Goal: Communication & Community: Answer question/provide support

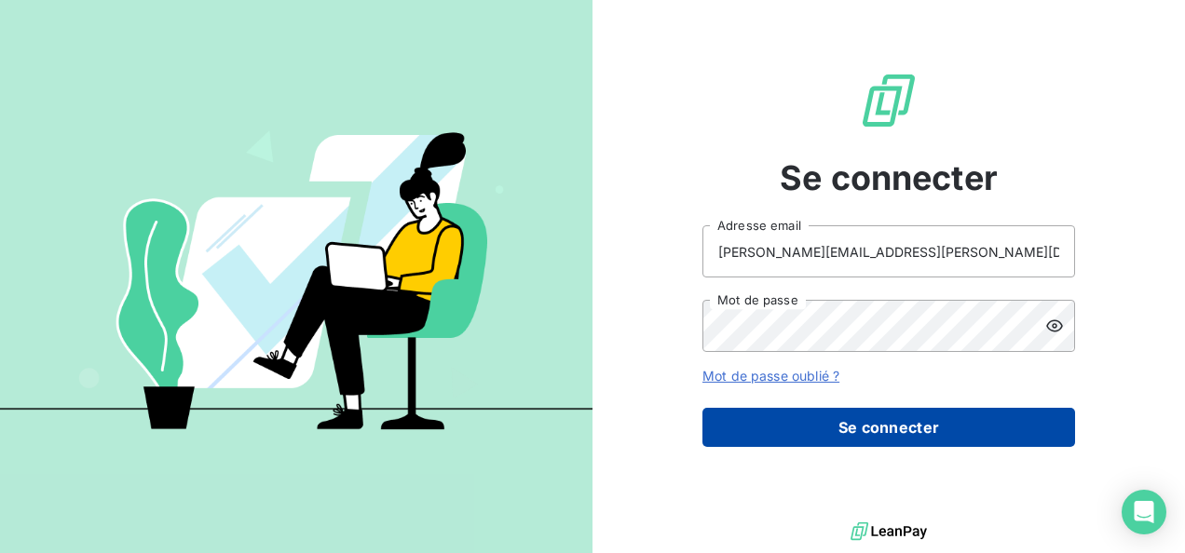
click at [891, 440] on button "Se connecter" at bounding box center [888, 427] width 373 height 39
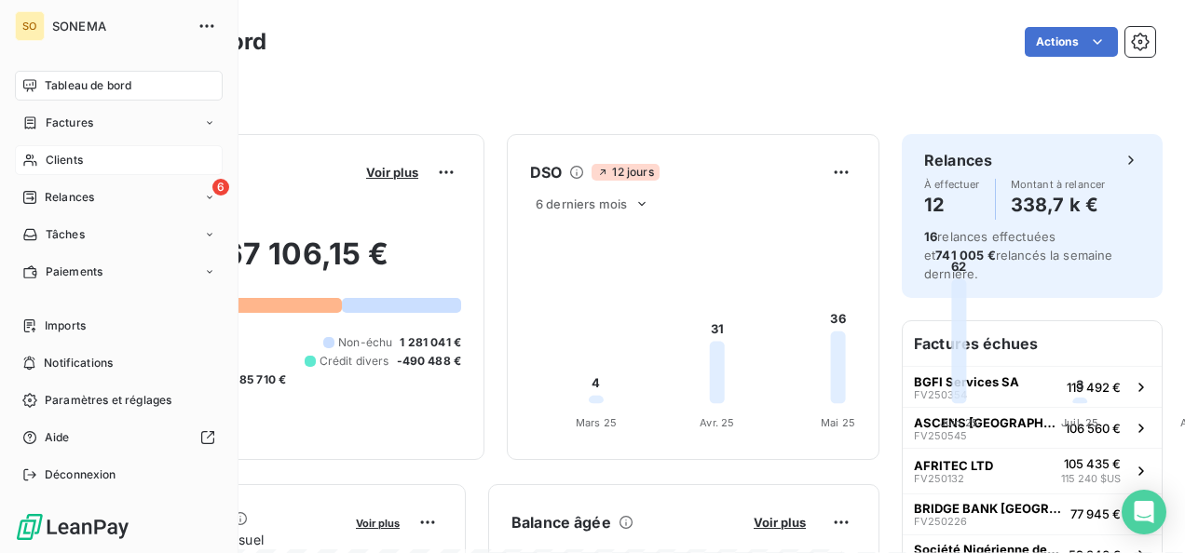
click at [30, 164] on icon at bounding box center [30, 160] width 16 height 15
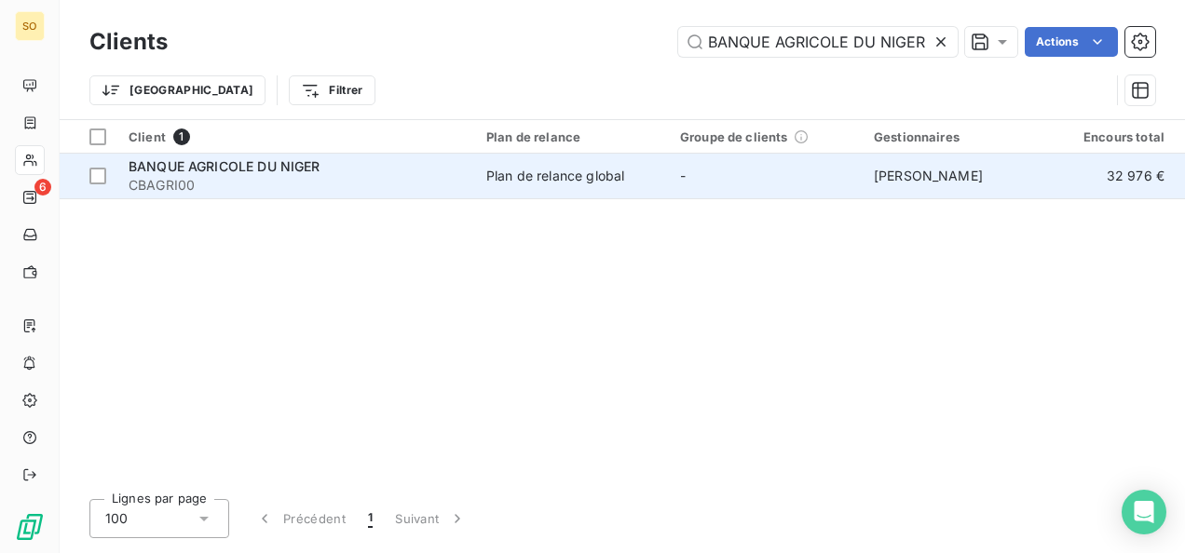
type input "BANQUE AGRICOLE DU NIGER"
click at [237, 170] on span "BANQUE AGRICOLE DU NIGER" at bounding box center [225, 166] width 192 height 16
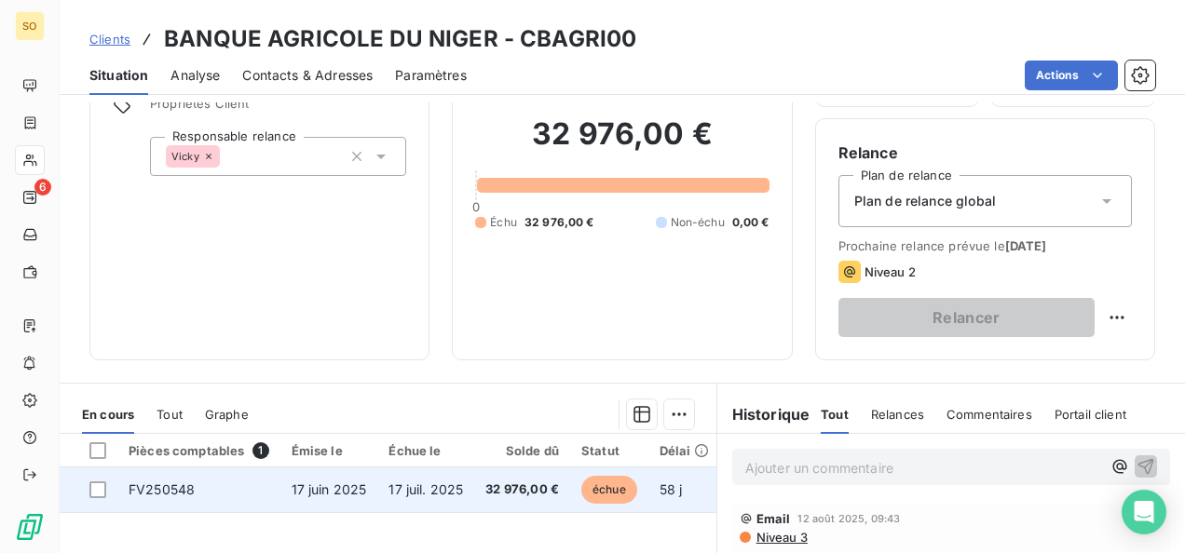
scroll to position [373, 0]
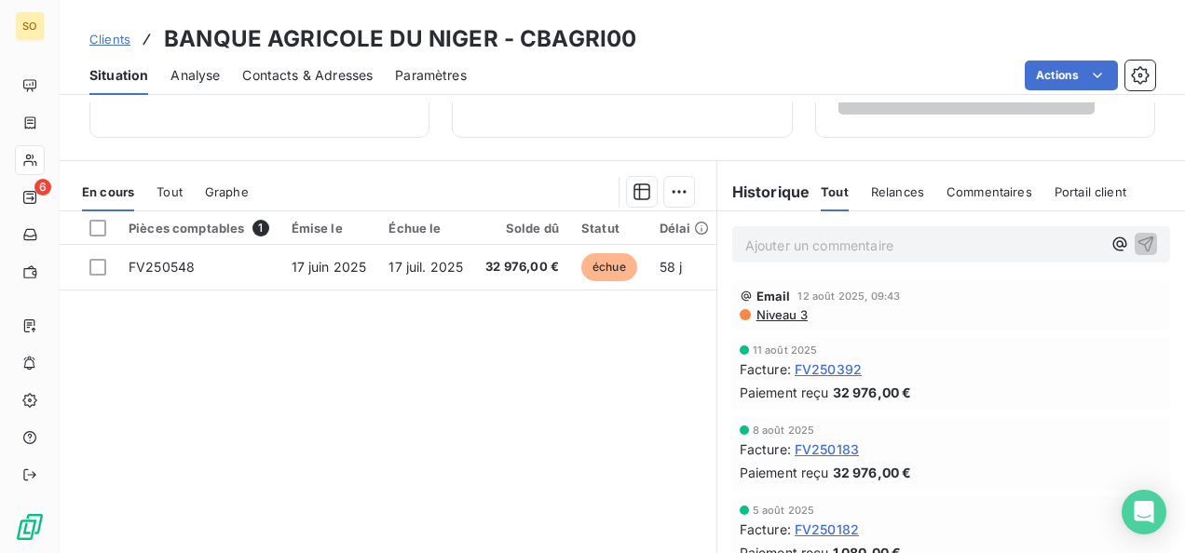
click at [781, 240] on p "Ajouter un commentaire ﻿" at bounding box center [923, 245] width 356 height 23
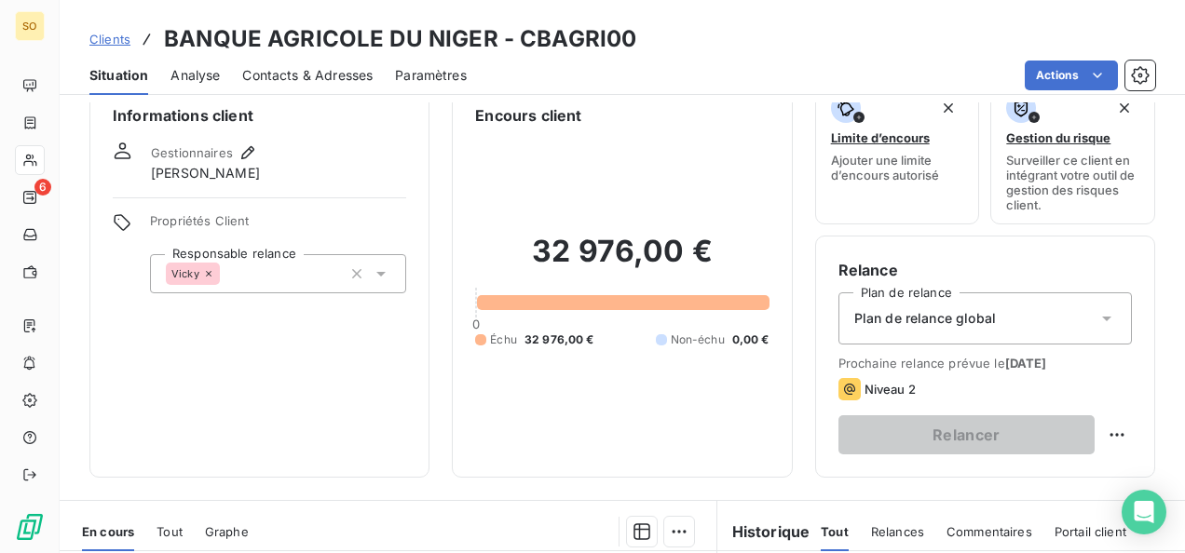
scroll to position [0, 0]
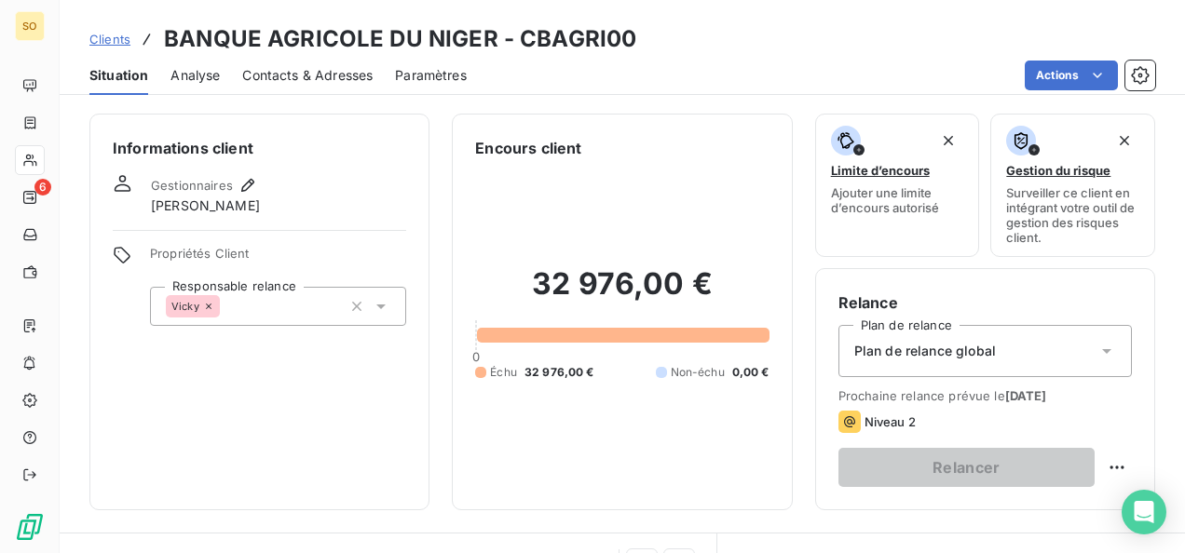
click at [303, 79] on span "Contacts & Adresses" at bounding box center [307, 75] width 130 height 19
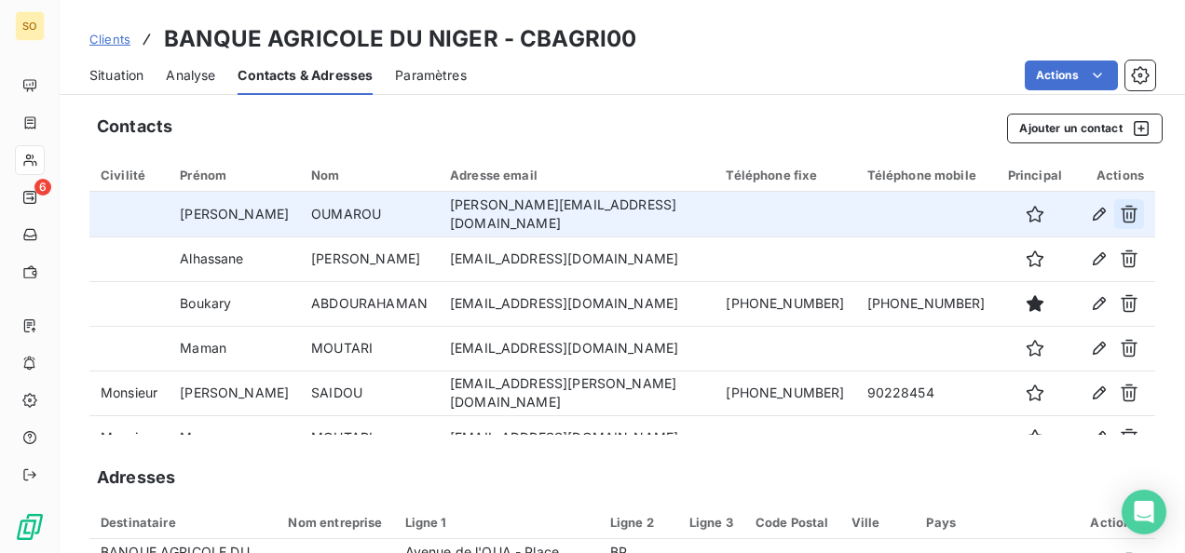
click at [1120, 212] on icon "button" at bounding box center [1129, 214] width 19 height 19
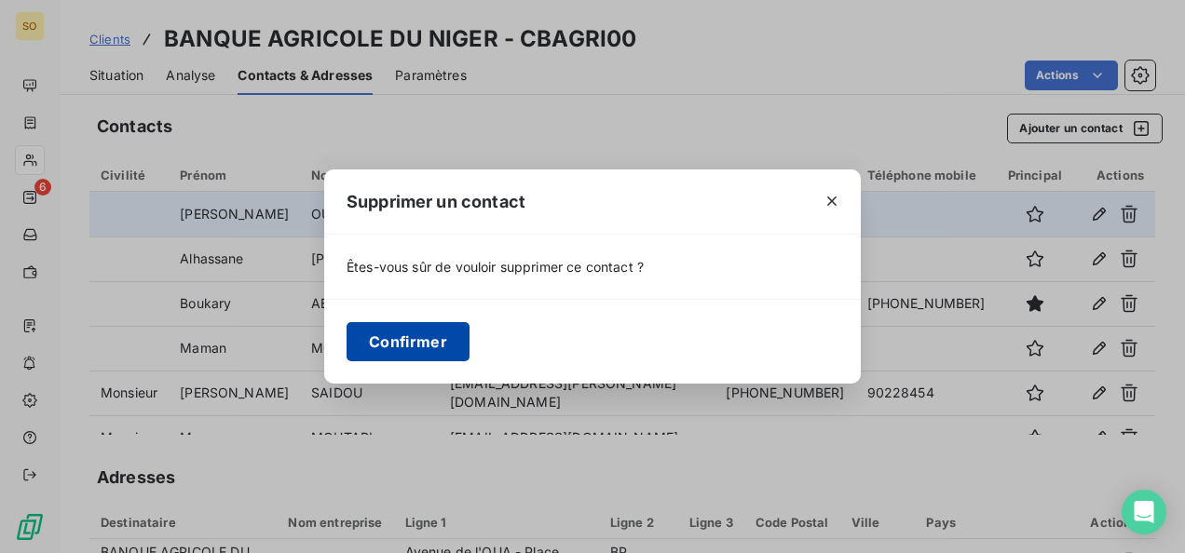
click at [401, 342] on button "Confirmer" at bounding box center [408, 341] width 123 height 39
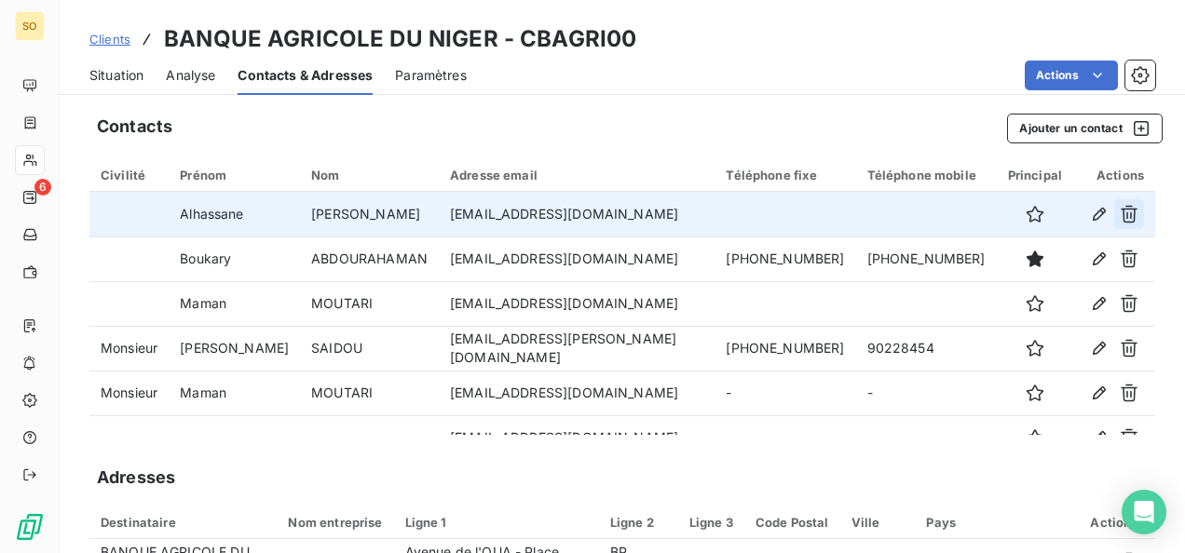
click at [1121, 214] on icon "button" at bounding box center [1129, 215] width 17 height 18
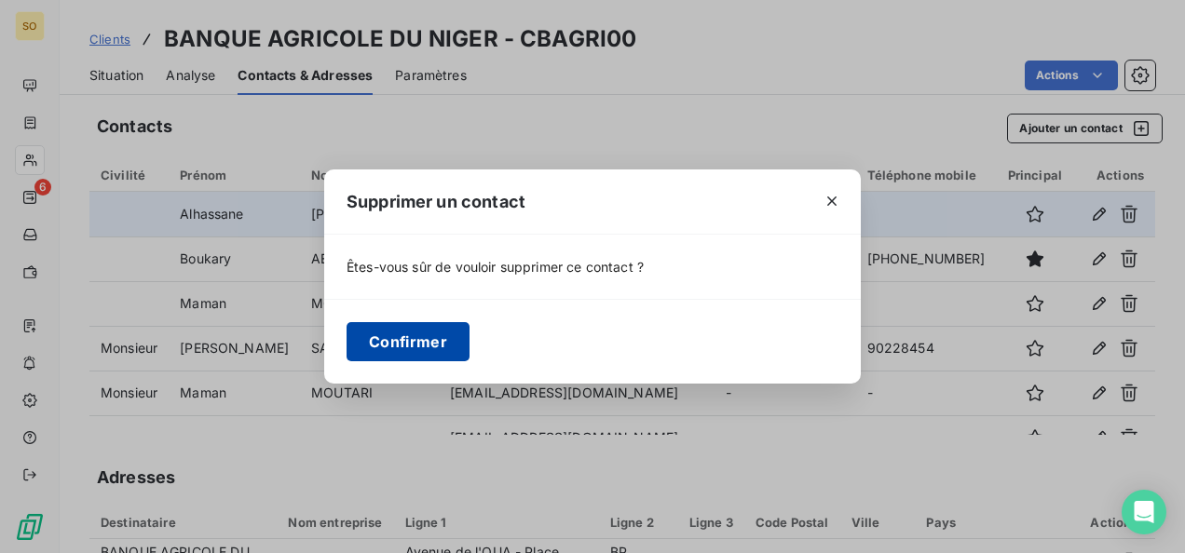
click at [425, 336] on button "Confirmer" at bounding box center [408, 341] width 123 height 39
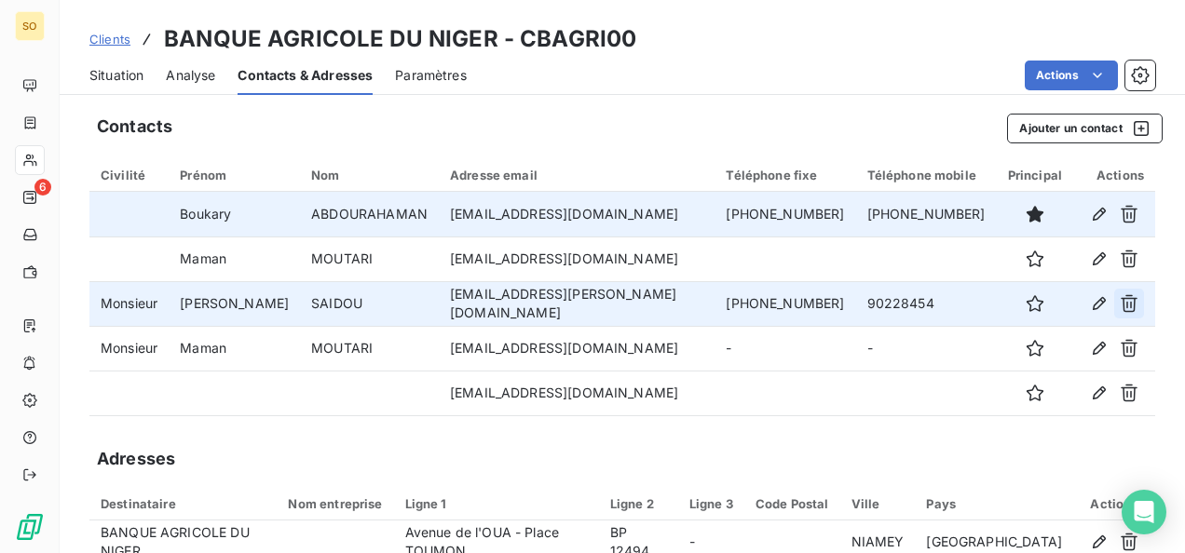
click at [1120, 304] on icon "button" at bounding box center [1129, 303] width 19 height 19
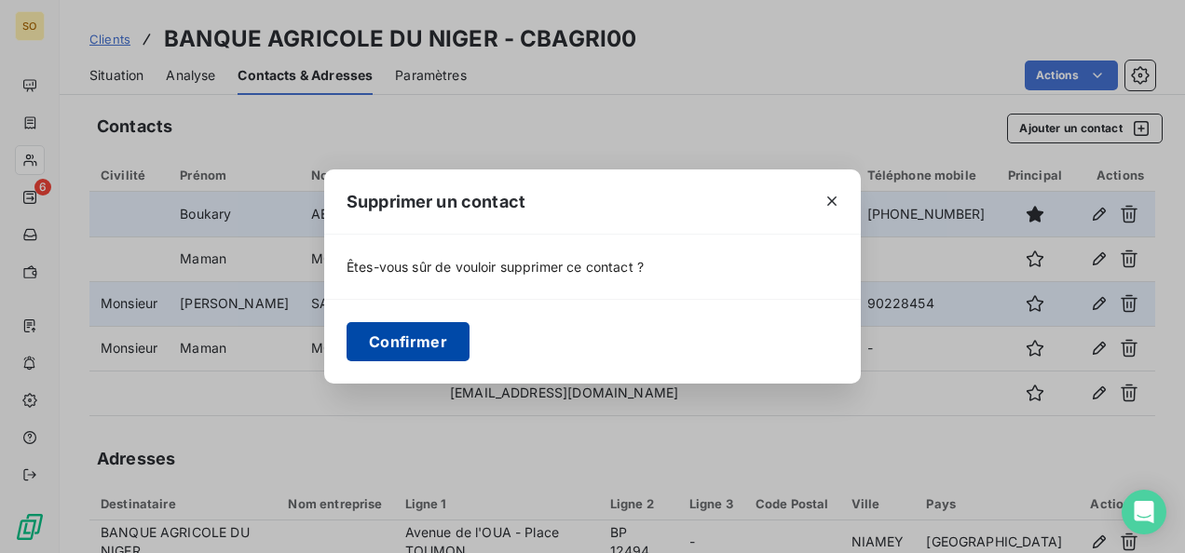
click at [404, 345] on button "Confirmer" at bounding box center [408, 341] width 123 height 39
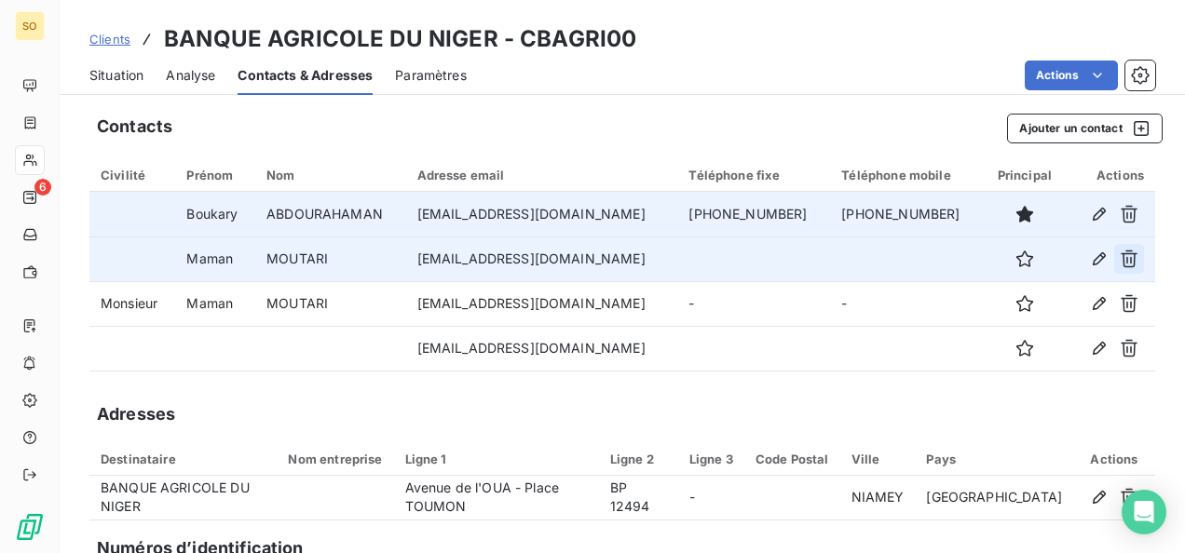
click at [1120, 259] on icon "button" at bounding box center [1129, 259] width 19 height 19
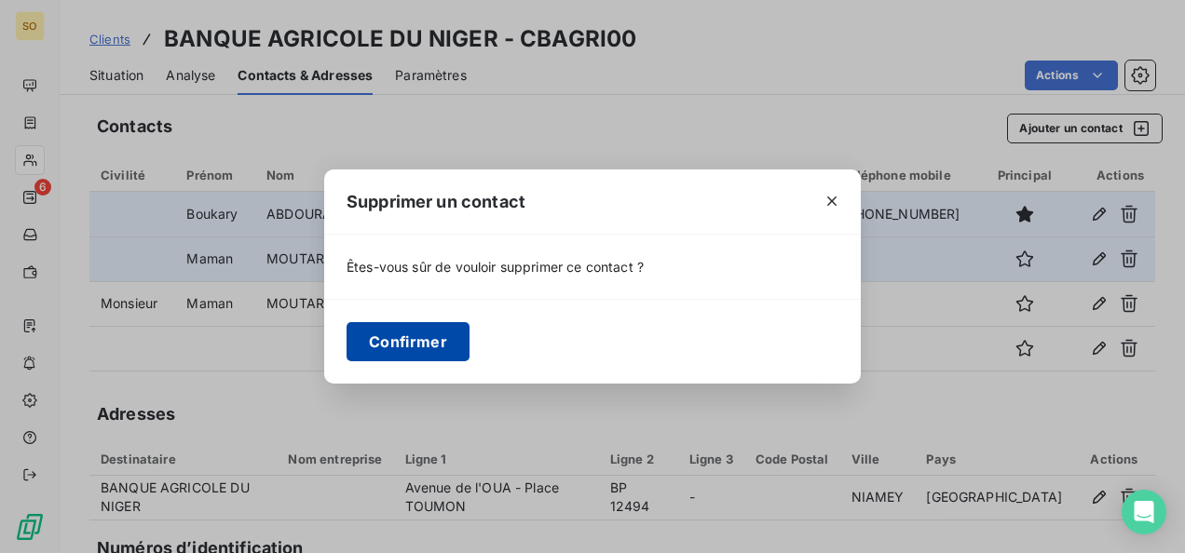
click at [404, 337] on button "Confirmer" at bounding box center [408, 341] width 123 height 39
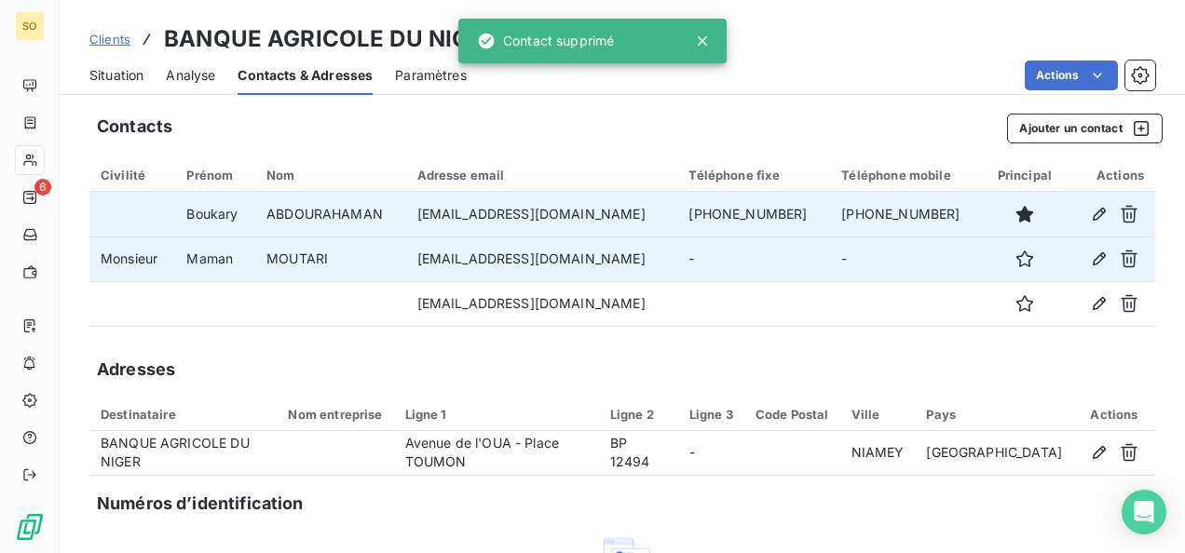
click at [516, 142] on div "Contacts Ajouter un contact" at bounding box center [630, 129] width 1066 height 30
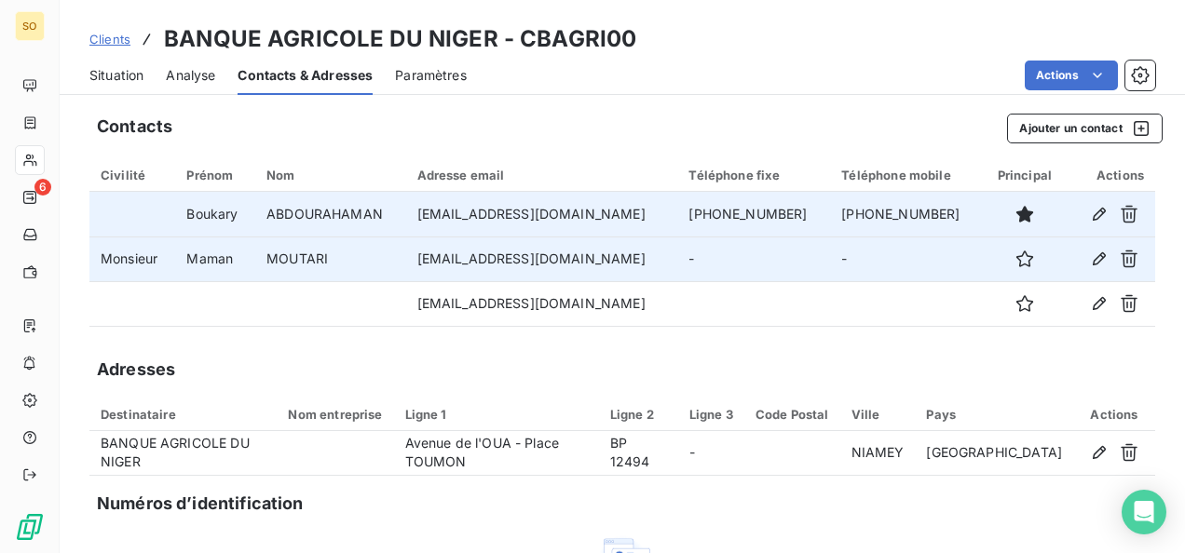
click at [163, 78] on div "Situation Analyse Contacts & Adresses Paramètres Actions" at bounding box center [622, 75] width 1125 height 39
click at [132, 78] on span "Situation" at bounding box center [116, 75] width 54 height 19
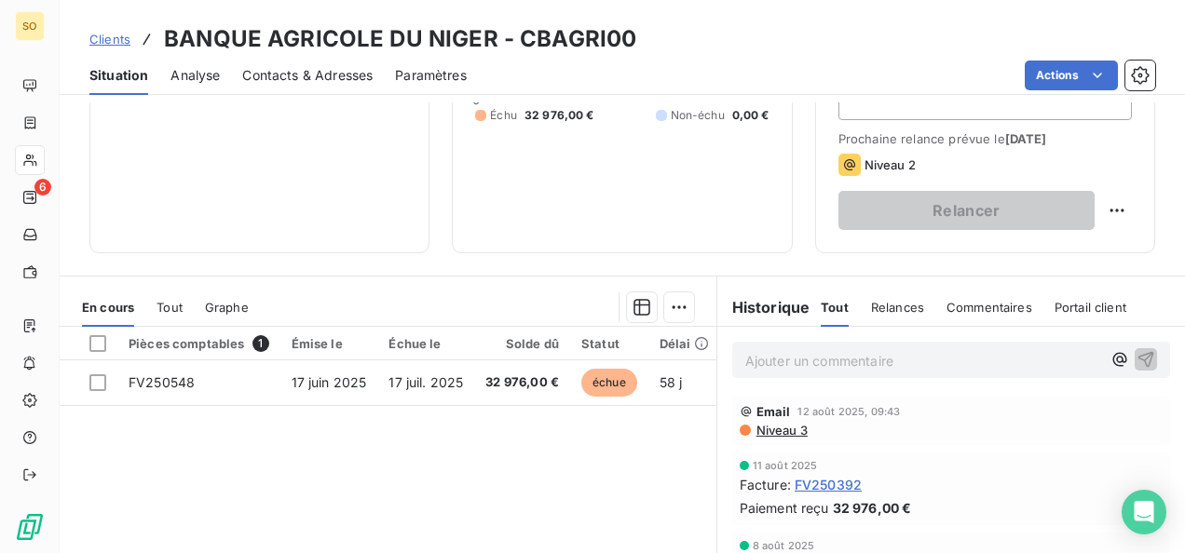
scroll to position [373, 0]
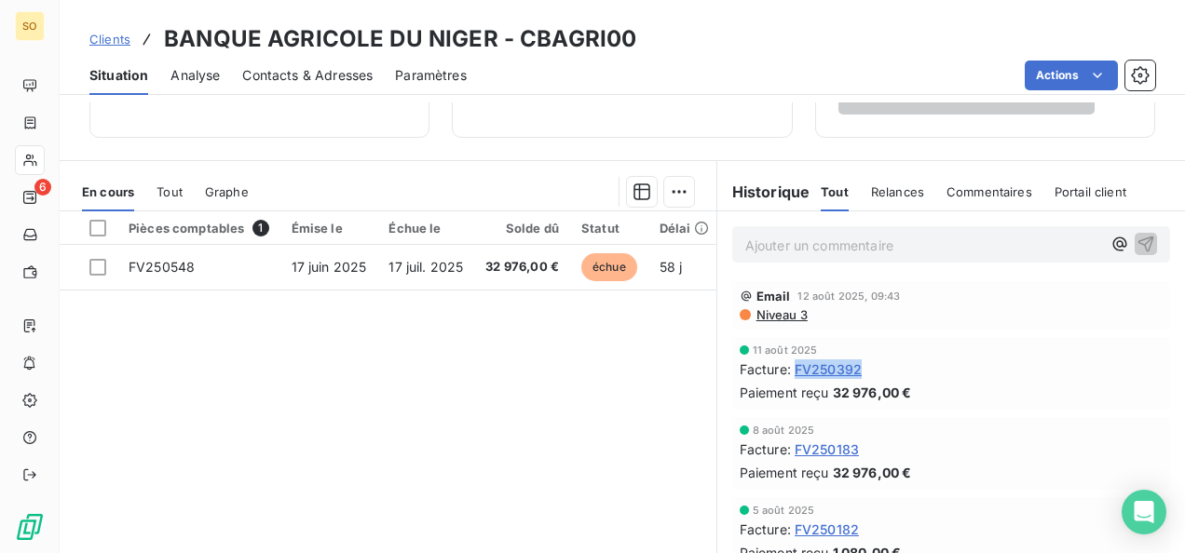
drag, startPoint x: 872, startPoint y: 367, endPoint x: 793, endPoint y: 365, distance: 79.2
click at [793, 365] on div "Facture : FV250392" at bounding box center [951, 370] width 423 height 20
drag, startPoint x: 793, startPoint y: 365, endPoint x: 806, endPoint y: 365, distance: 13.0
copy span "FV250392"
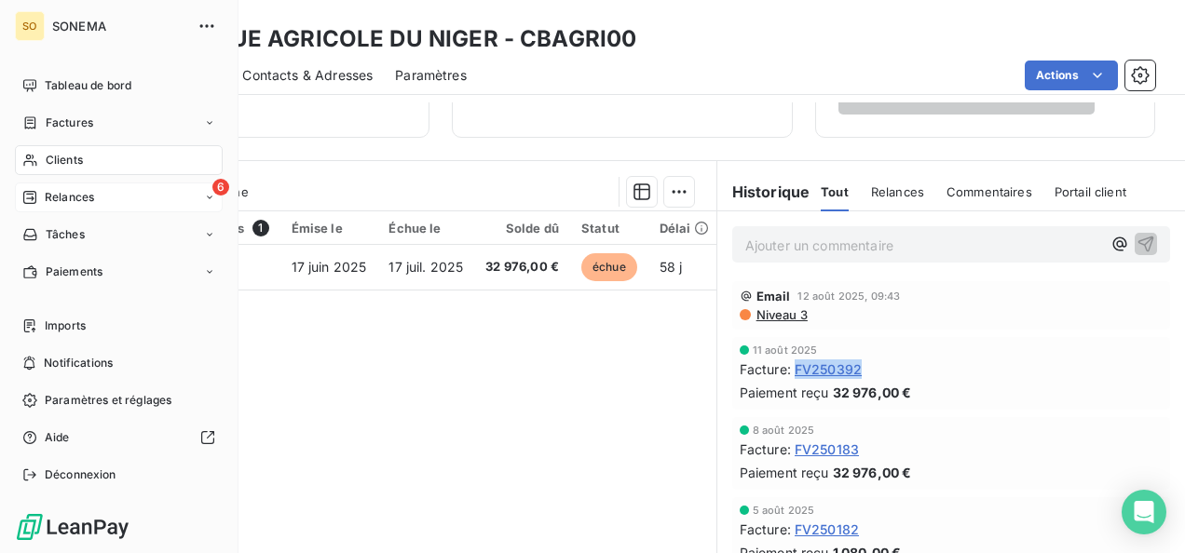
click at [37, 194] on div "Relances" at bounding box center [58, 197] width 72 height 17
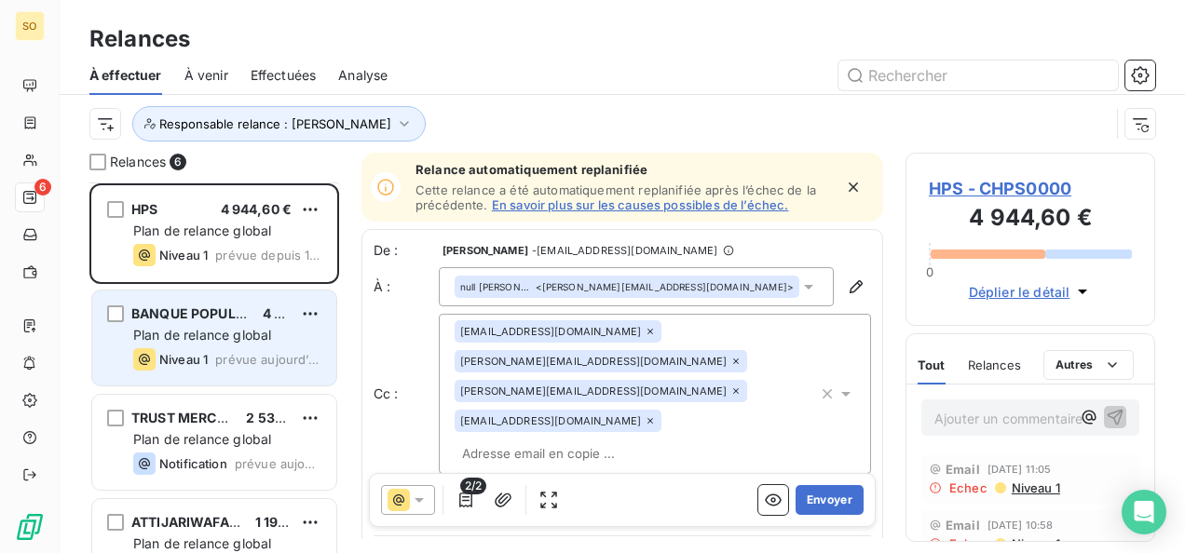
scroll to position [255, 0]
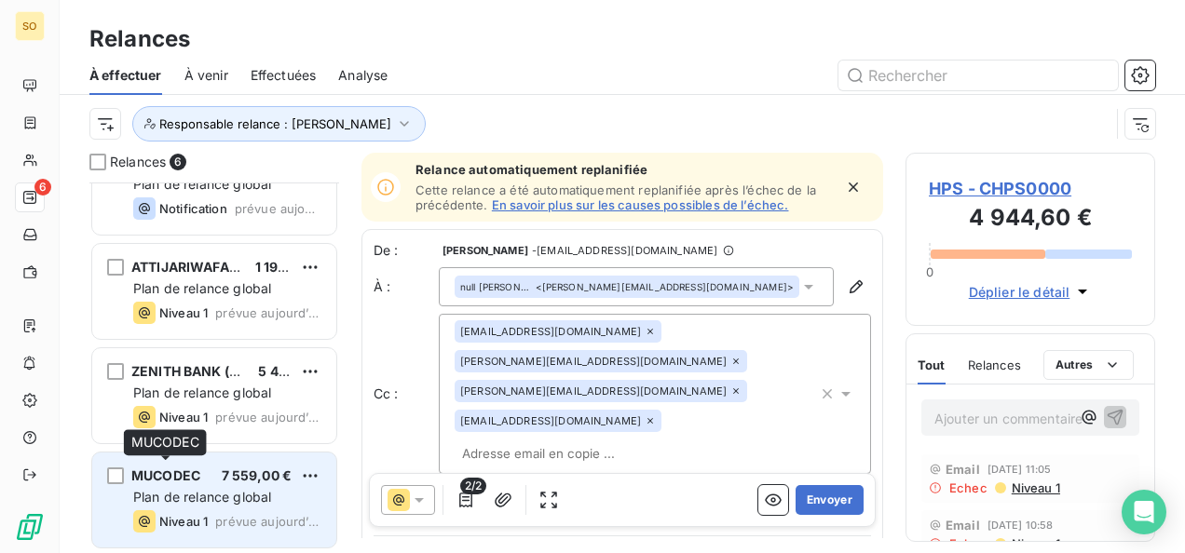
click at [184, 476] on span "MUCODEC" at bounding box center [165, 476] width 69 height 16
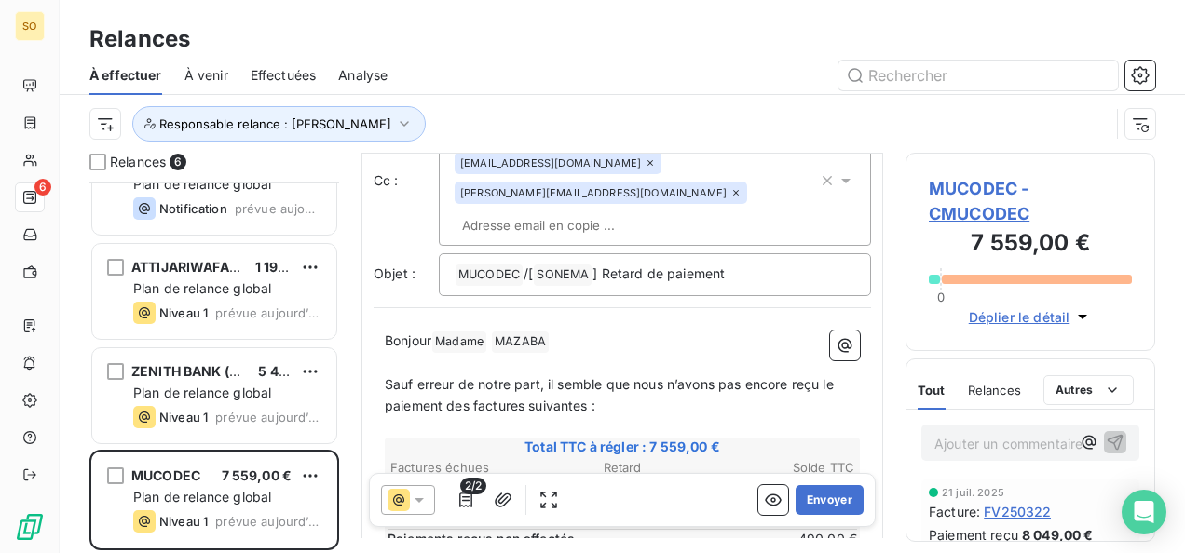
scroll to position [186, 0]
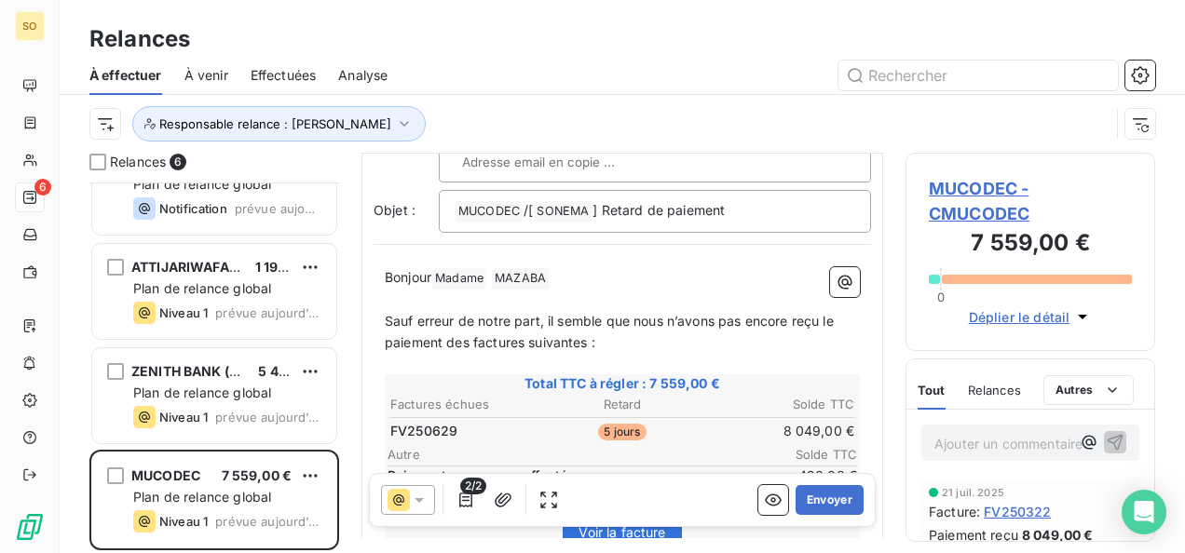
click at [592, 285] on p "[PERSON_NAME] Madame ﻿ MAZABA ﻿ ﻿" at bounding box center [622, 278] width 475 height 22
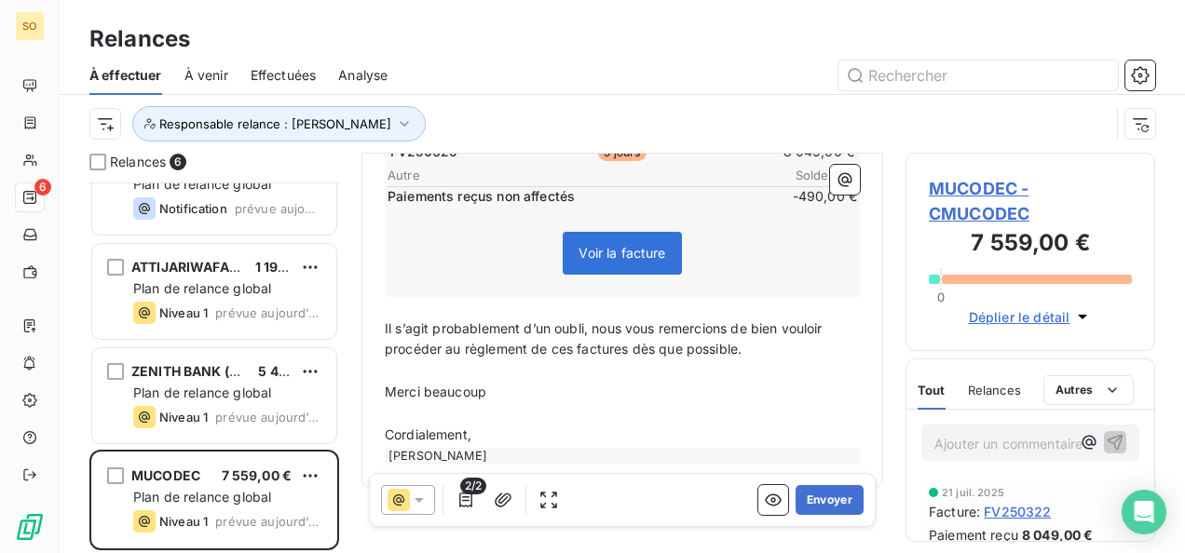
scroll to position [531, 0]
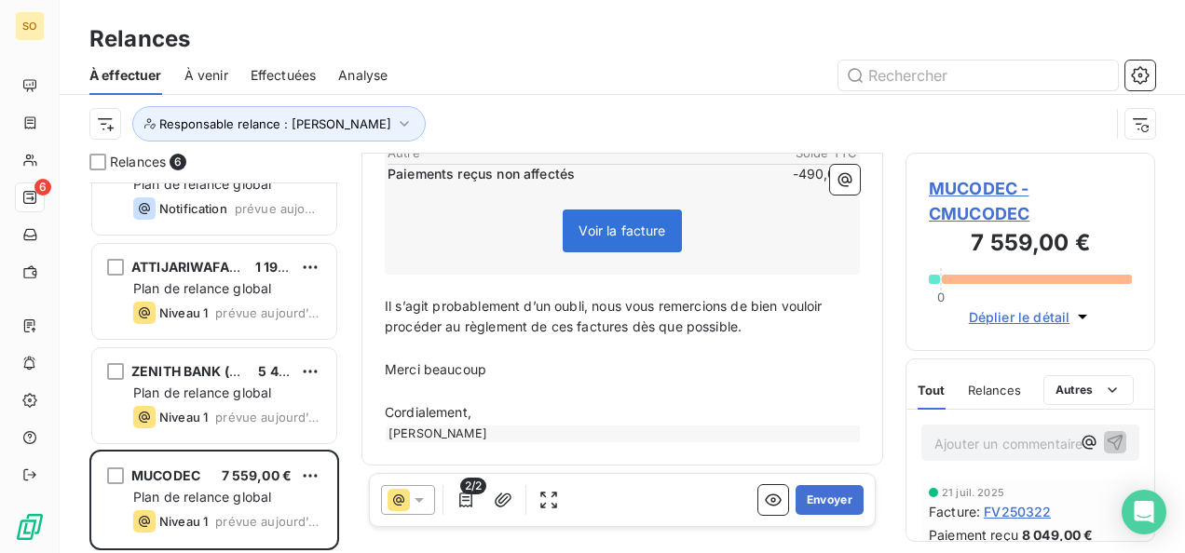
click at [524, 404] on p "Cordialement," at bounding box center [622, 412] width 475 height 21
click at [827, 500] on button "Envoyer" at bounding box center [830, 500] width 68 height 30
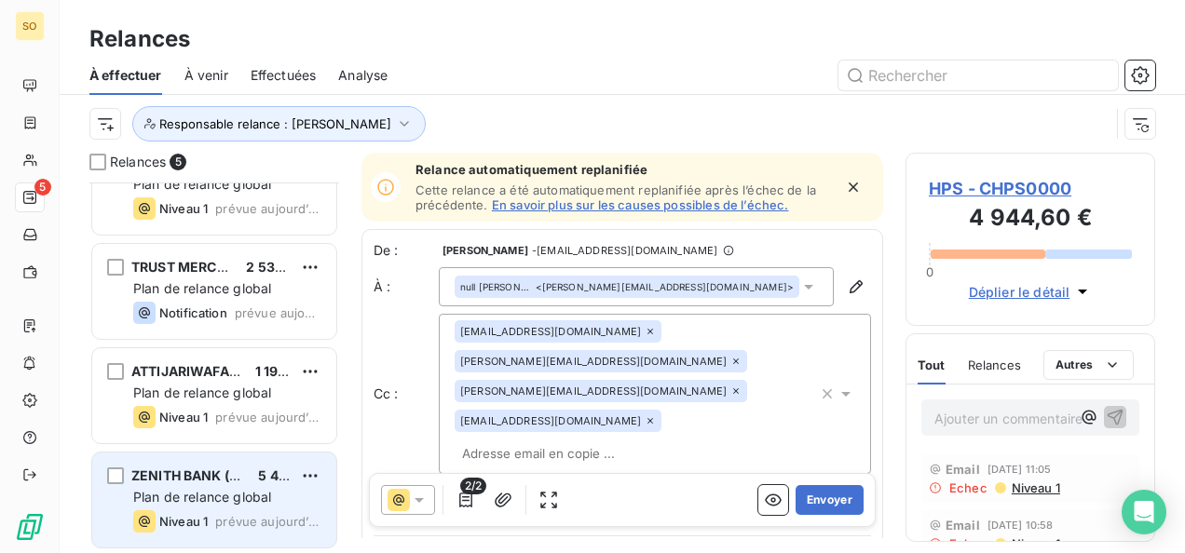
scroll to position [151, 0]
click at [213, 500] on span "Plan de relance global" at bounding box center [202, 497] width 138 height 16
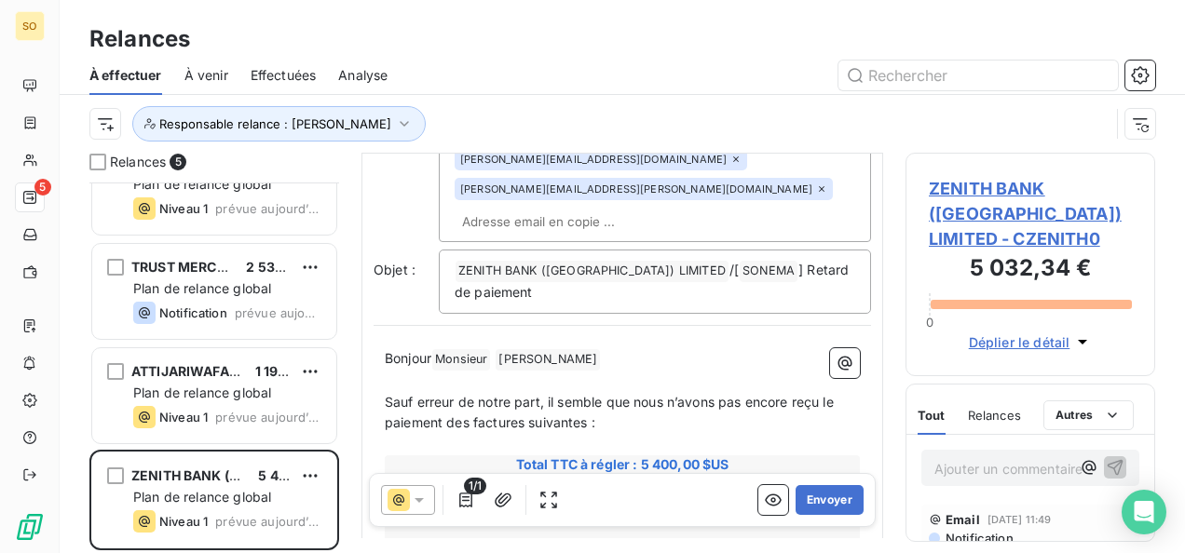
scroll to position [279, 0]
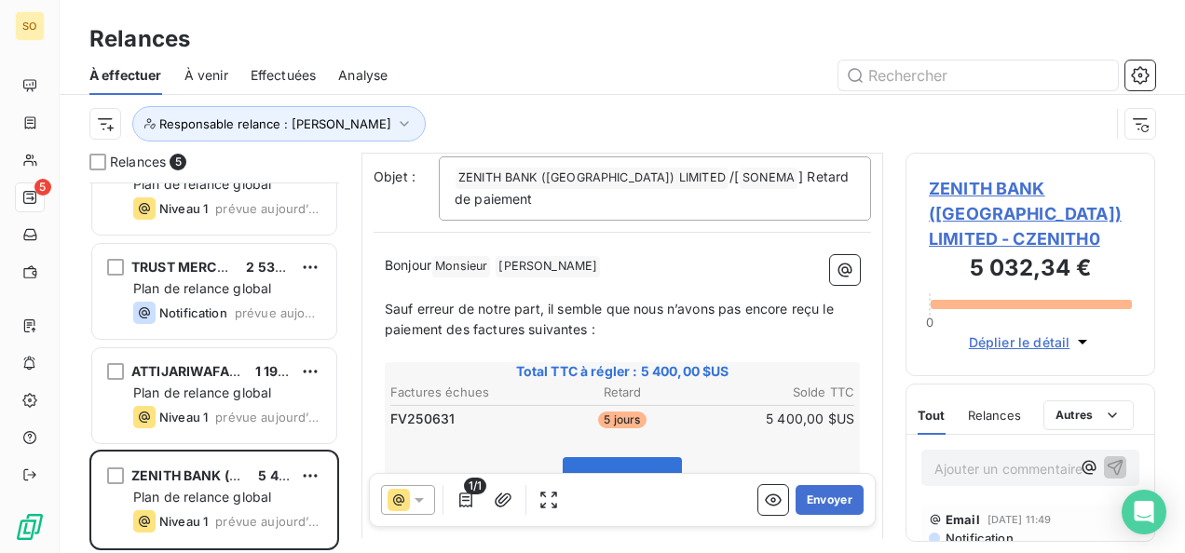
click at [649, 272] on p "Bonjour Monsieur ﻿ [PERSON_NAME] ﻿ ﻿" at bounding box center [622, 266] width 475 height 22
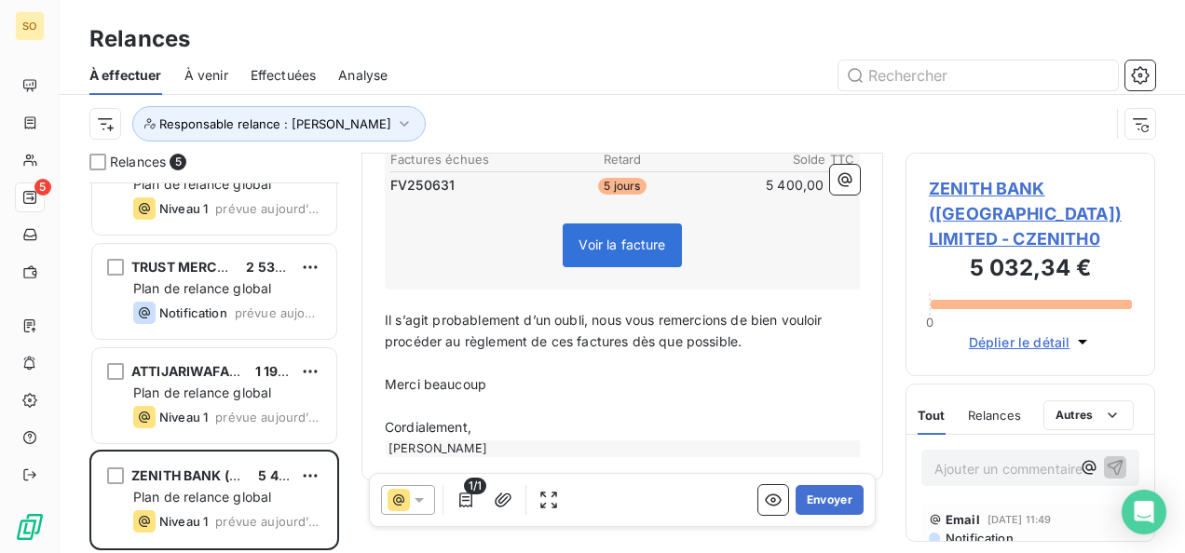
scroll to position [570, 0]
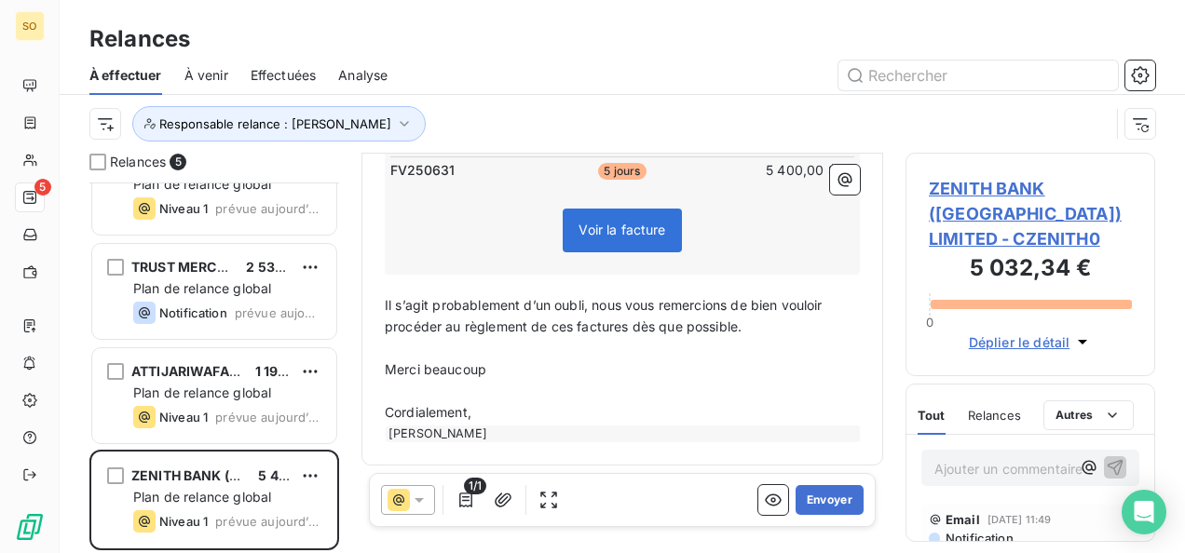
click at [533, 397] on p "﻿" at bounding box center [622, 391] width 475 height 21
click at [501, 417] on p "Cordialement," at bounding box center [622, 412] width 475 height 21
click at [801, 494] on button "Envoyer" at bounding box center [830, 500] width 68 height 30
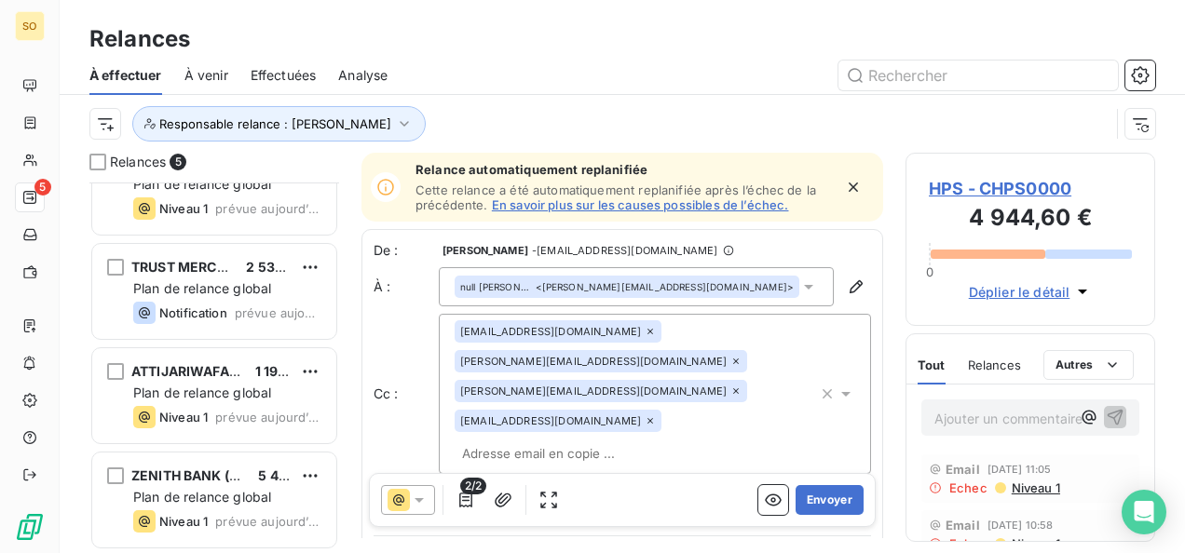
scroll to position [47, 0]
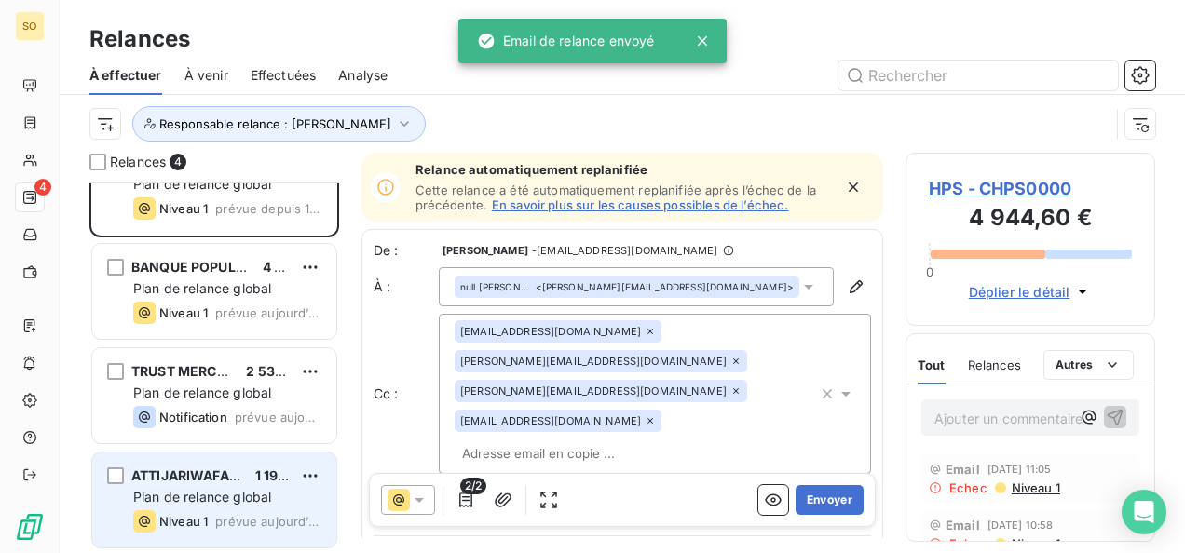
click at [209, 500] on span "Plan de relance global" at bounding box center [202, 497] width 138 height 16
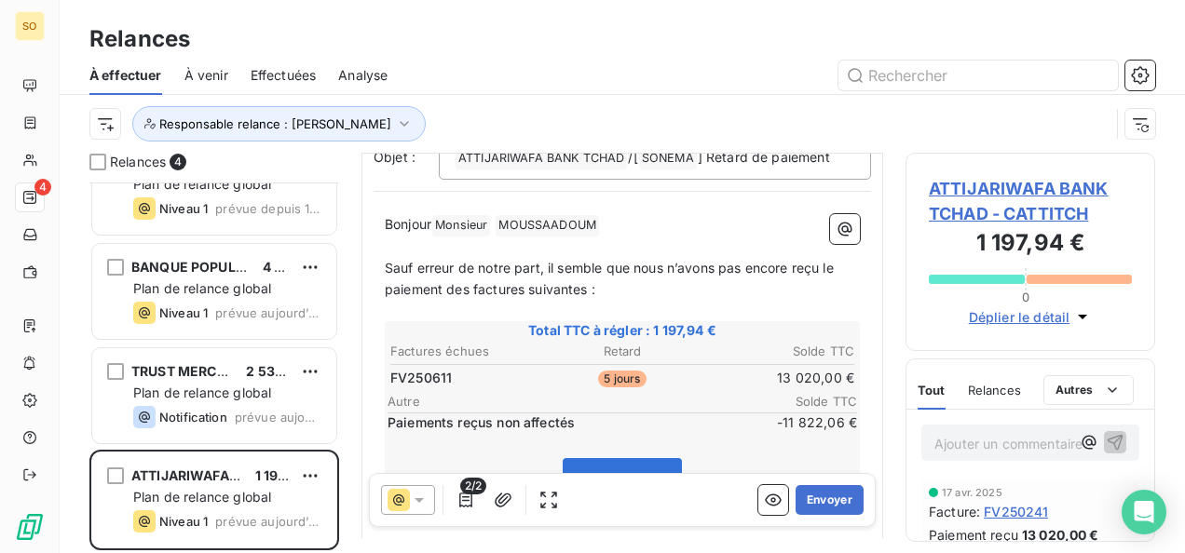
scroll to position [374, 0]
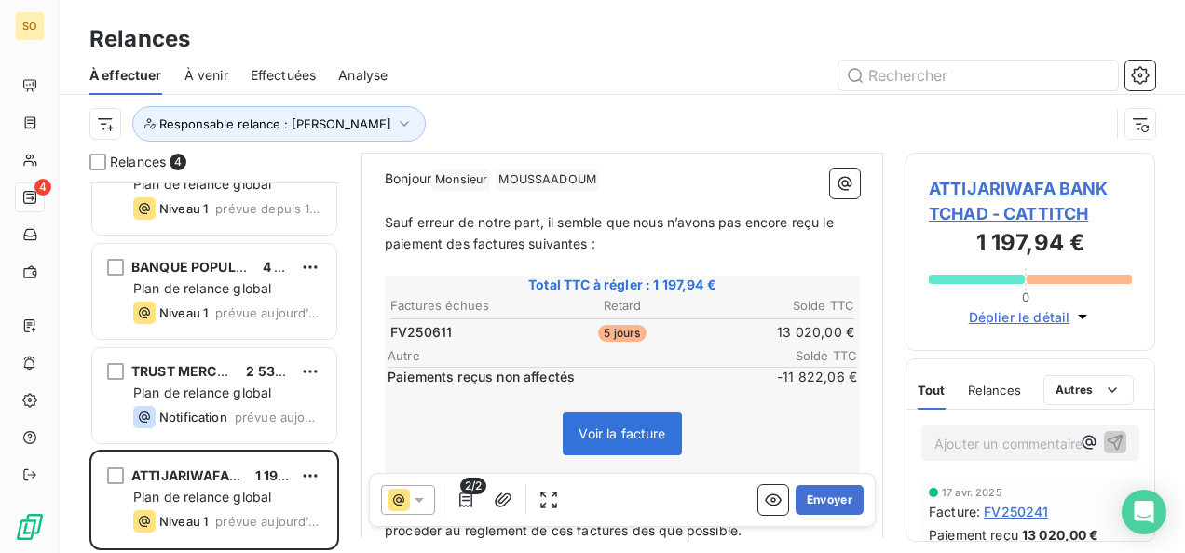
click at [621, 186] on p "Bonjour Monsieur ﻿ MOUSSAADOUM ﻿ ﻿" at bounding box center [622, 180] width 475 height 22
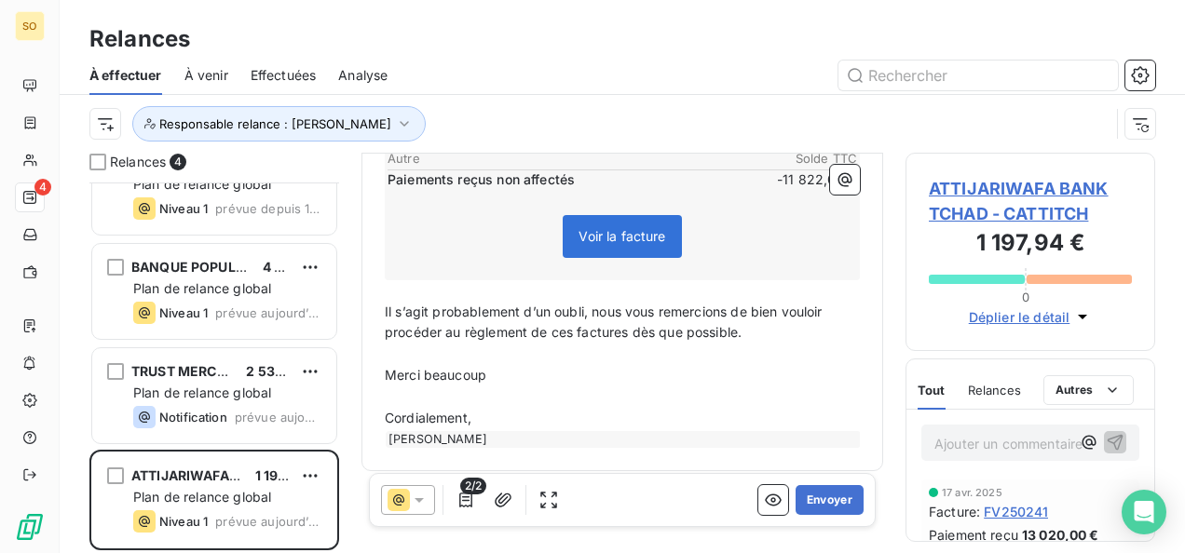
scroll to position [620, 0]
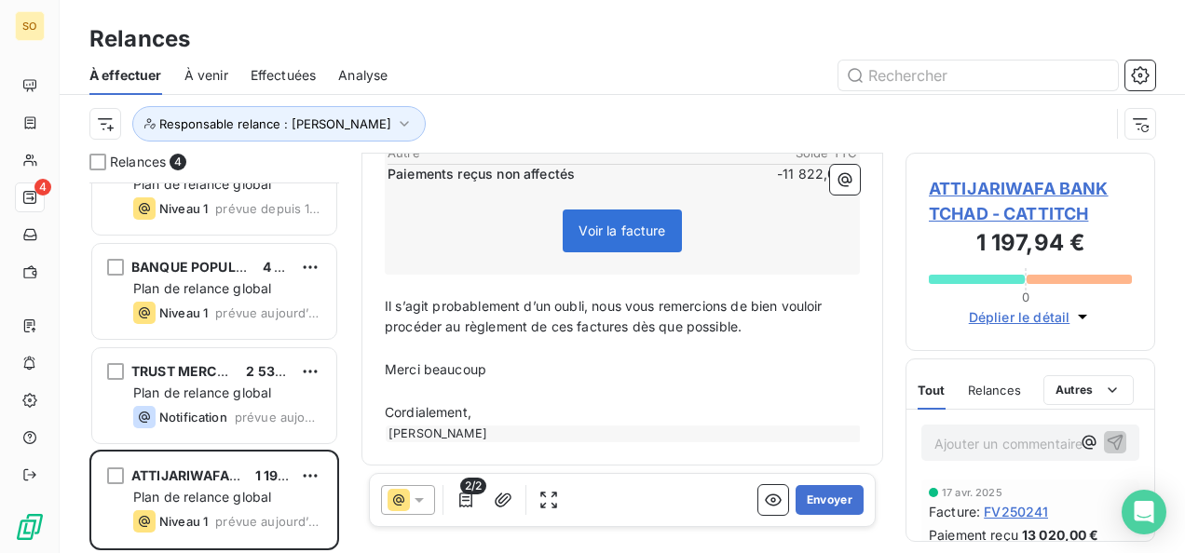
click at [497, 406] on p "Cordialement," at bounding box center [622, 412] width 475 height 21
click at [808, 503] on button "Envoyer" at bounding box center [830, 500] width 68 height 30
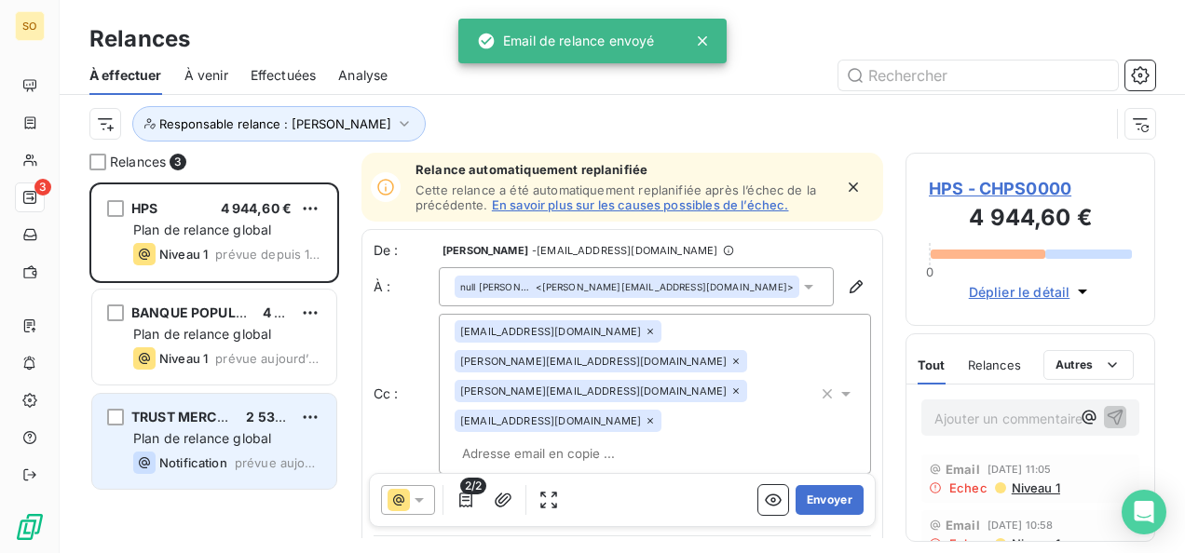
click at [235, 456] on span "prévue aujourd’hui" at bounding box center [278, 463] width 87 height 15
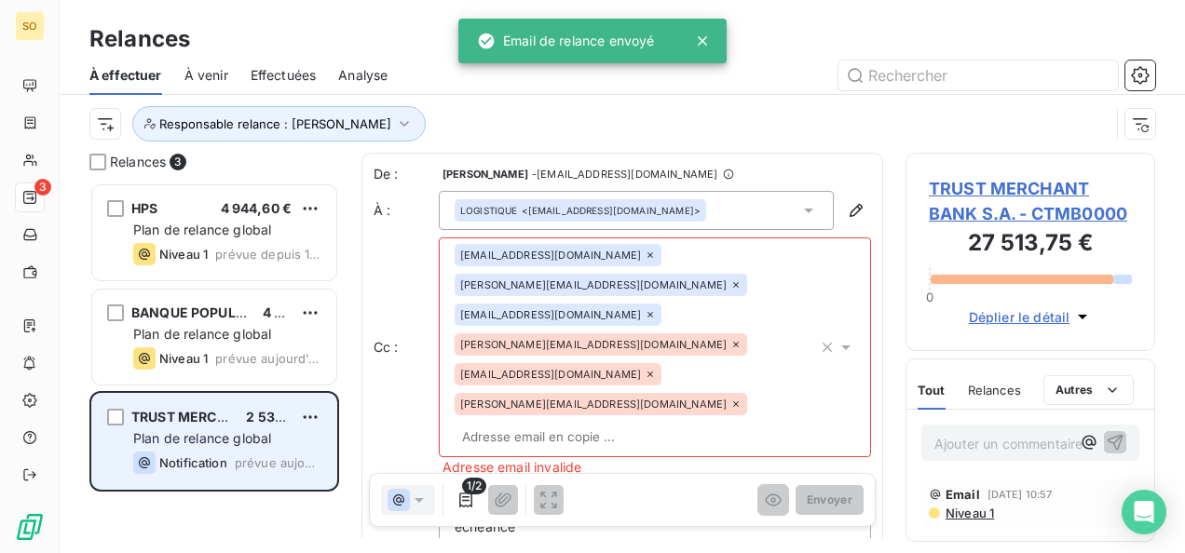
scroll to position [356, 235]
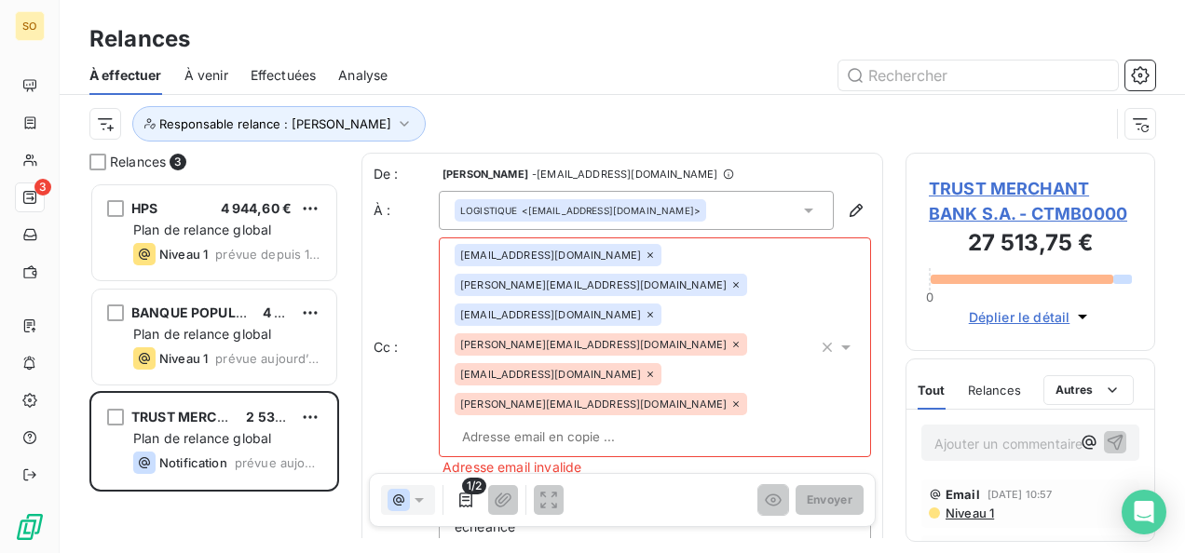
click at [730, 399] on icon at bounding box center [735, 404] width 11 height 11
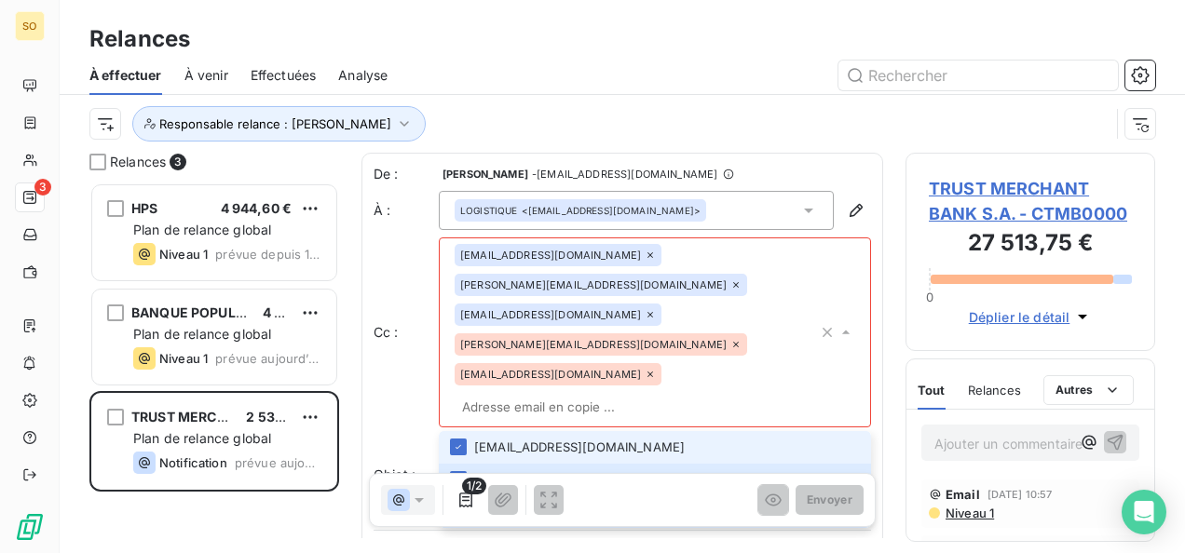
click at [730, 339] on icon at bounding box center [735, 344] width 11 height 11
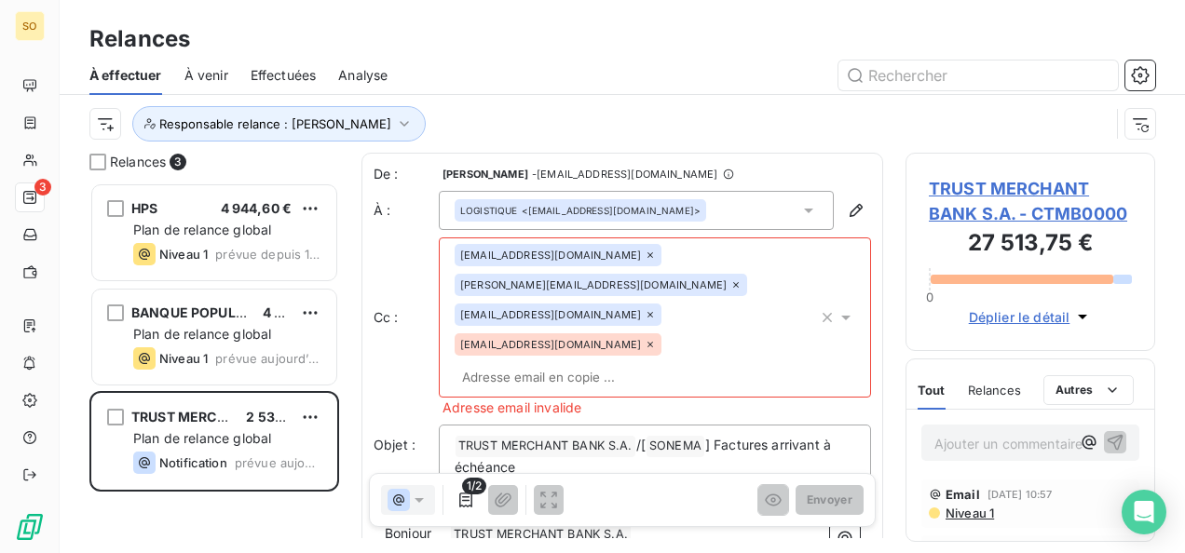
click at [653, 342] on icon at bounding box center [650, 345] width 6 height 6
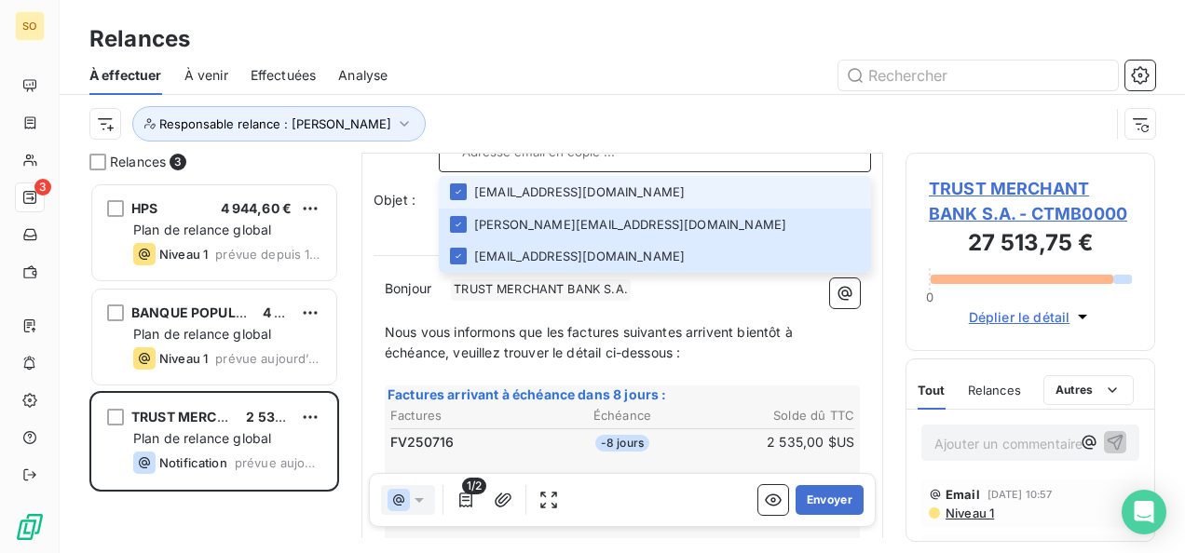
scroll to position [188, 0]
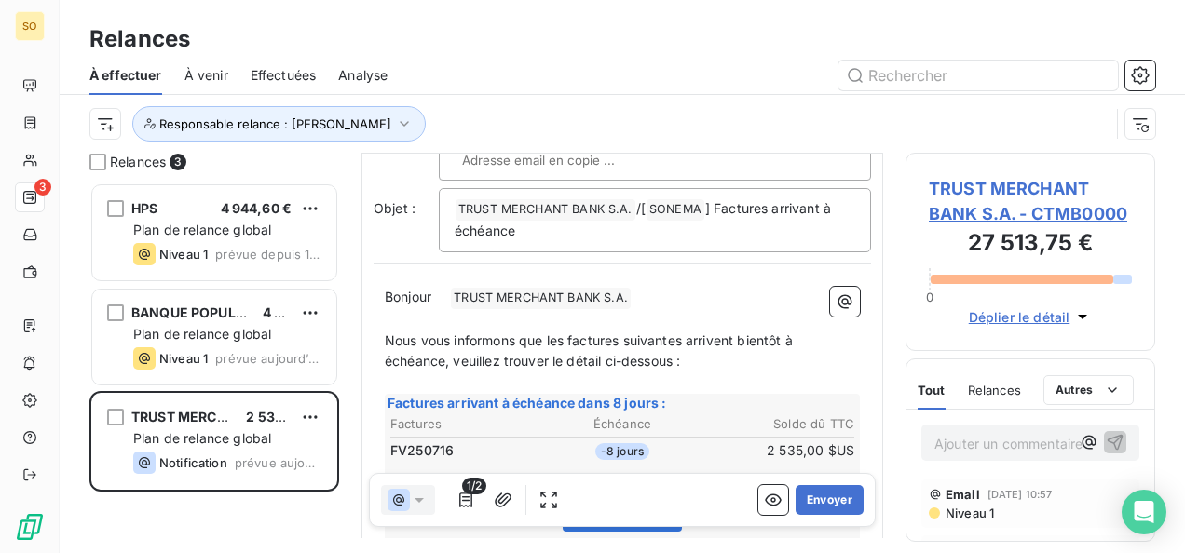
click at [502, 333] on span "Nous vous informons que les factures suivantes arrivent bientôt à échéance, veu…" at bounding box center [591, 351] width 412 height 37
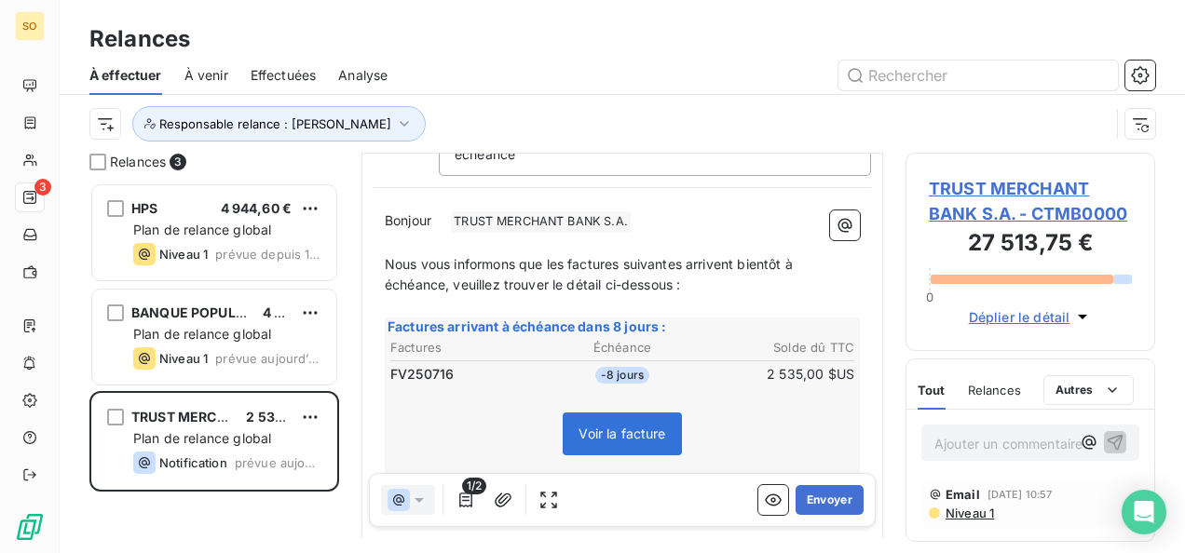
scroll to position [344, 0]
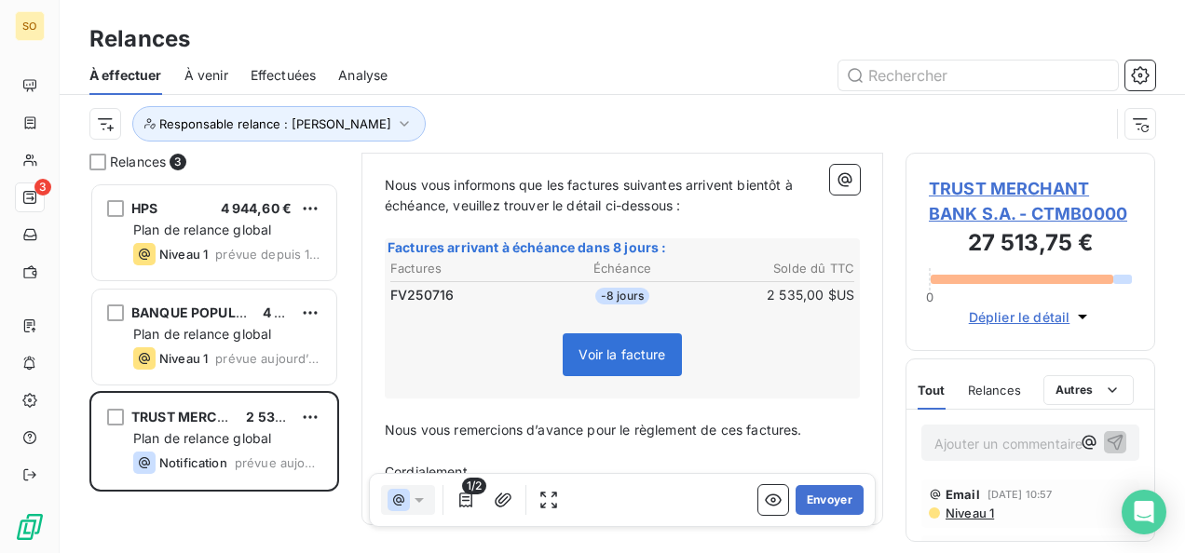
click at [510, 462] on p "Cordialement," at bounding box center [622, 472] width 475 height 21
click at [821, 509] on button "Envoyer" at bounding box center [830, 500] width 68 height 30
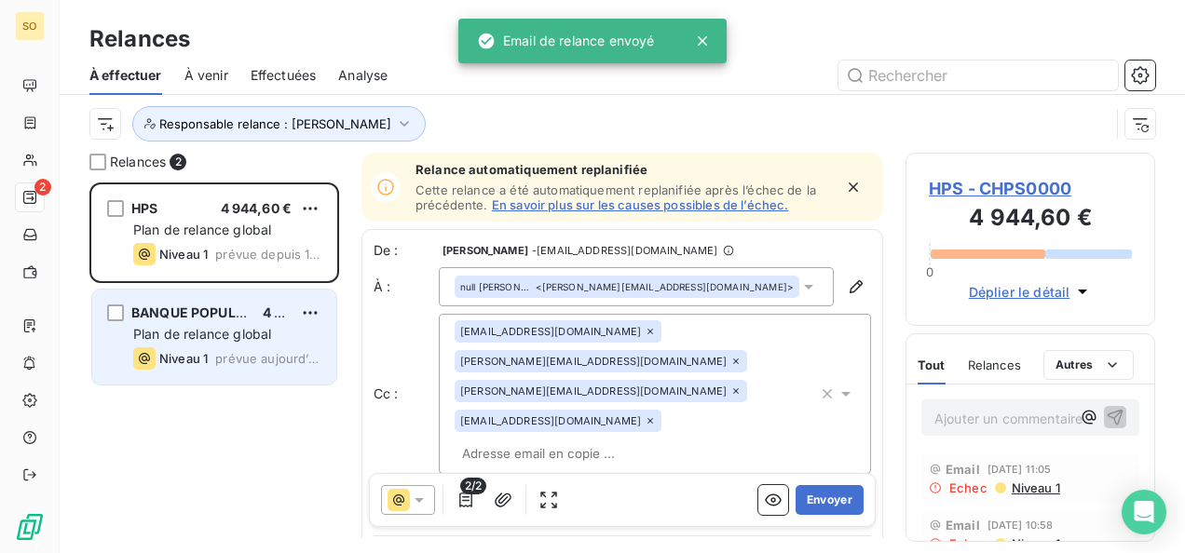
click at [214, 371] on div "BANQUE POPULAIRE MAROCO-GUINEENNE 4 386,00 € Plan de relance global Niveau 1 pr…" at bounding box center [214, 337] width 244 height 95
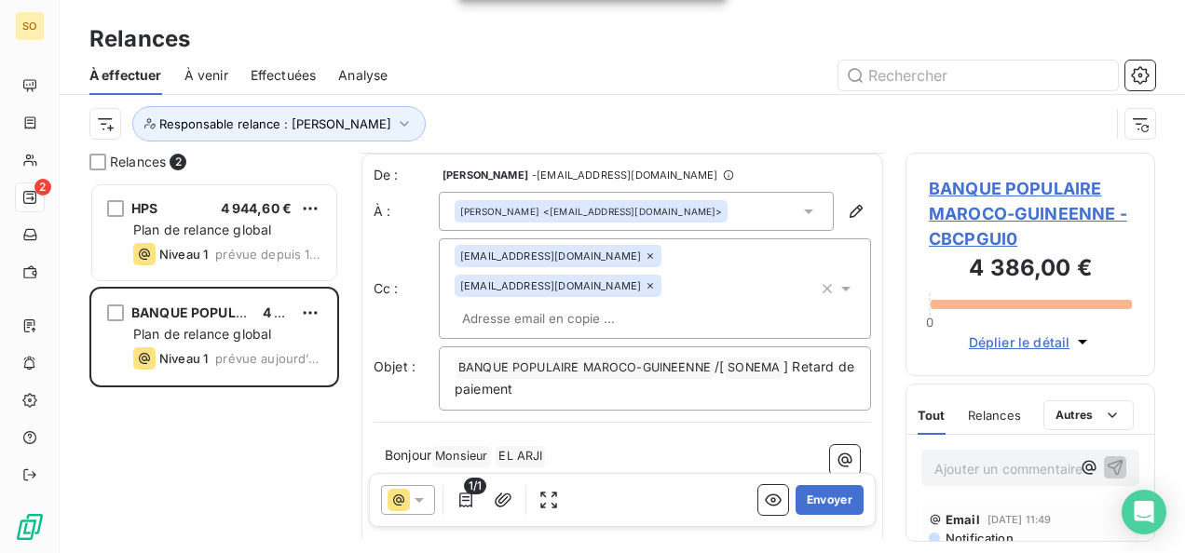
scroll to position [186, 0]
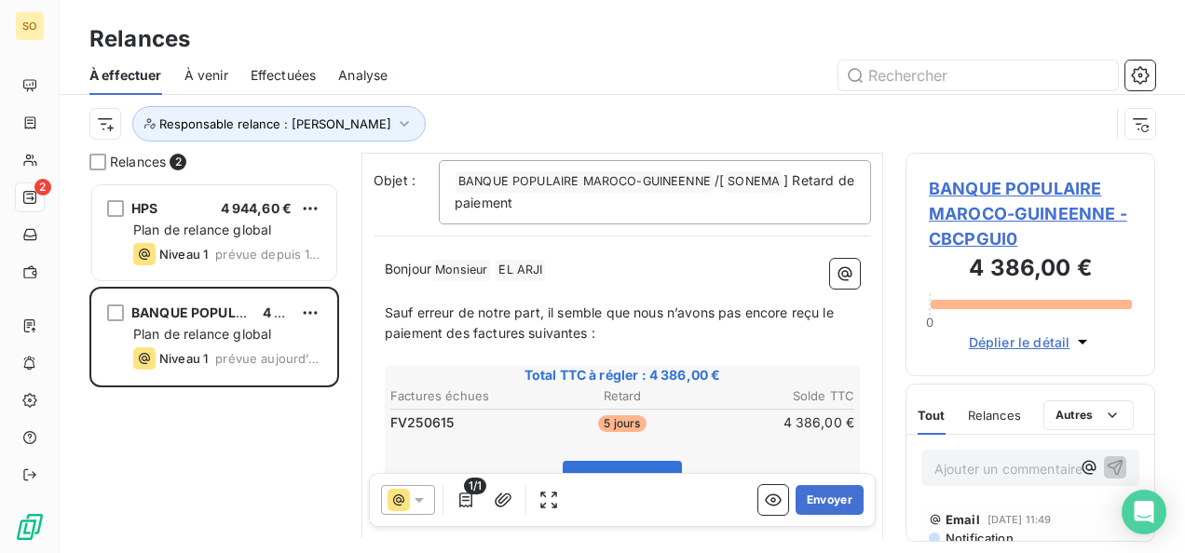
click at [571, 276] on p "Bonjour Monsieur ﻿ EL ARJI ﻿ ﻿" at bounding box center [622, 270] width 475 height 22
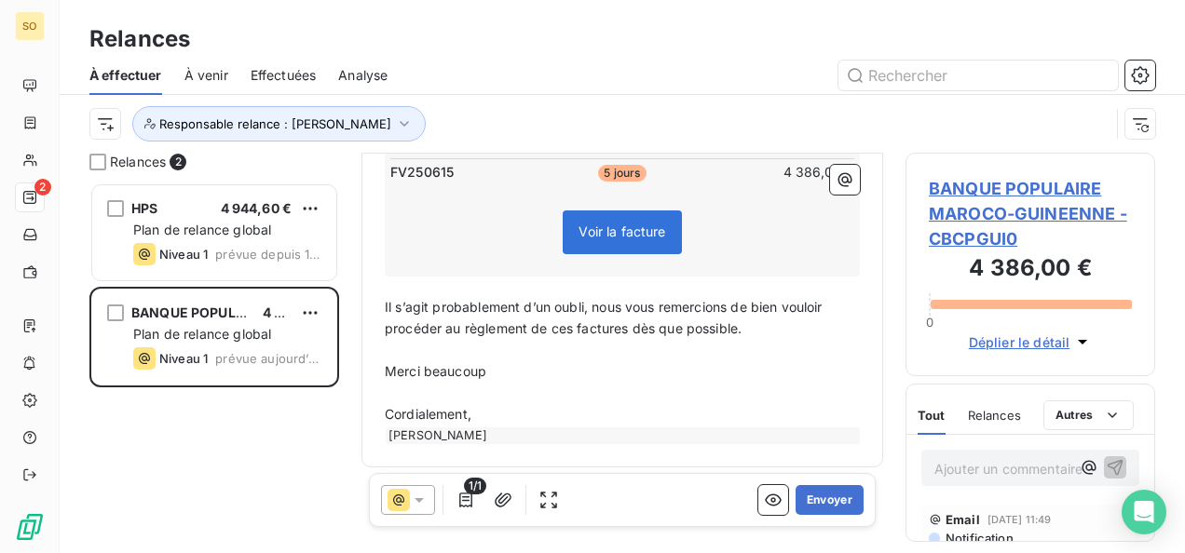
scroll to position [481, 0]
click at [522, 408] on p "Cordialement," at bounding box center [622, 412] width 475 height 21
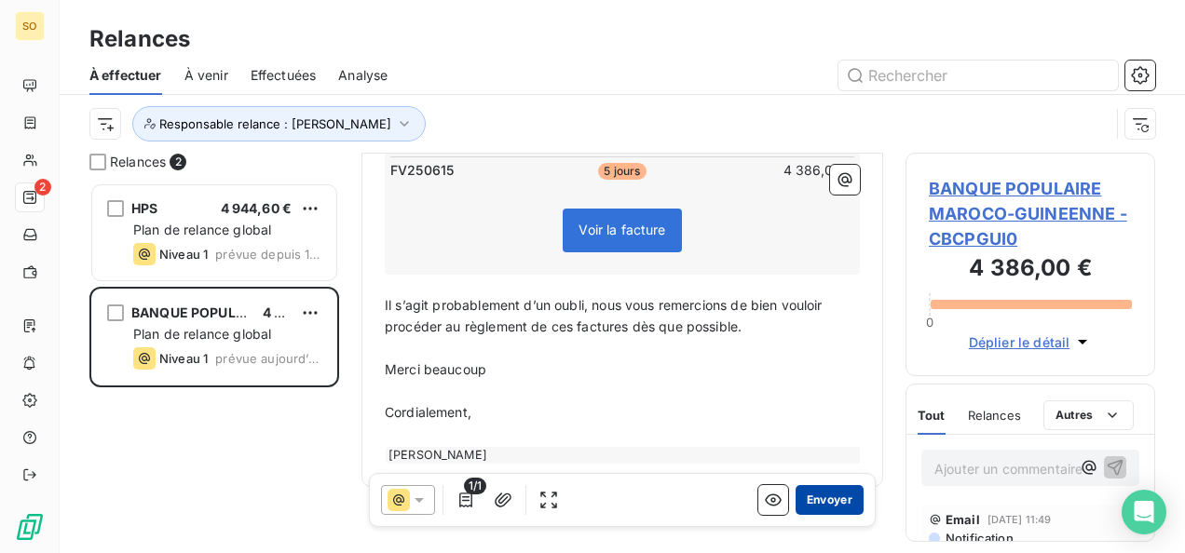
click at [822, 490] on button "Envoyer" at bounding box center [830, 500] width 68 height 30
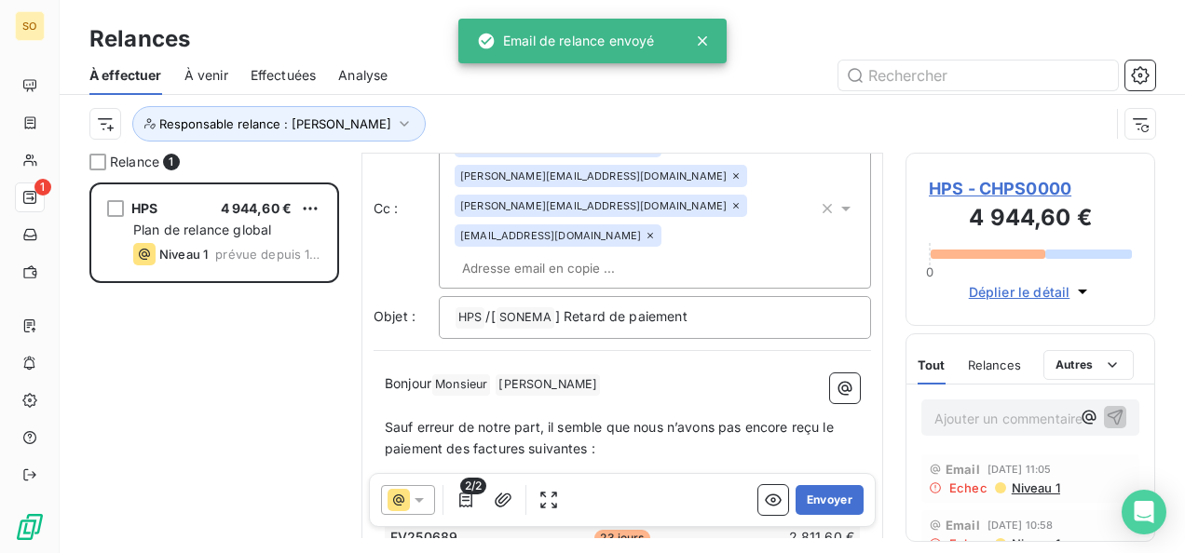
scroll to position [279, 0]
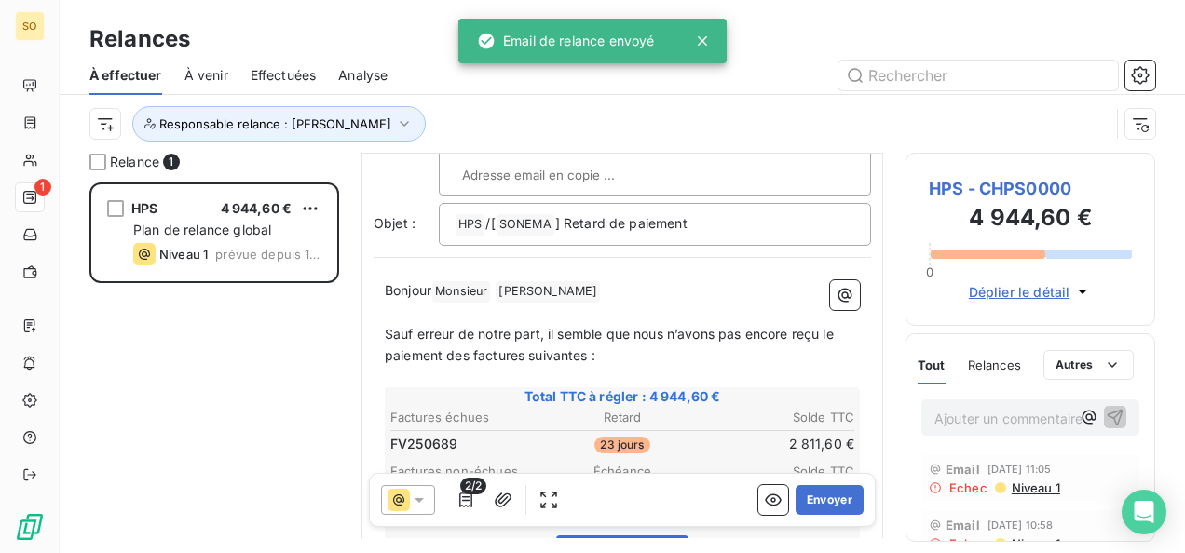
click at [675, 292] on p "Bonjour Monsieur ﻿ [PERSON_NAME] ﻿ ﻿" at bounding box center [622, 291] width 475 height 22
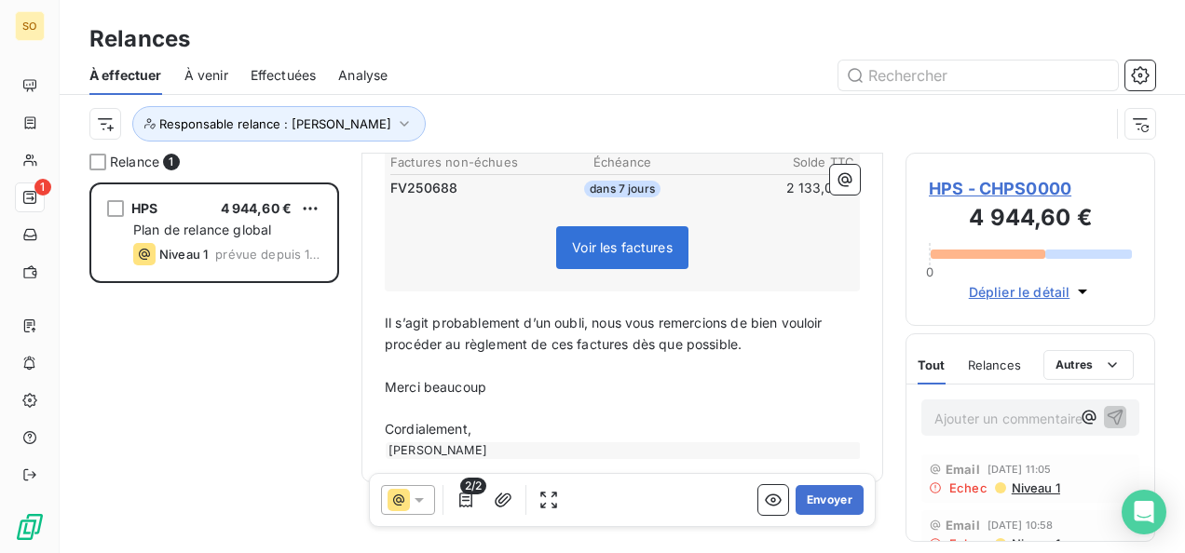
scroll to position [648, 0]
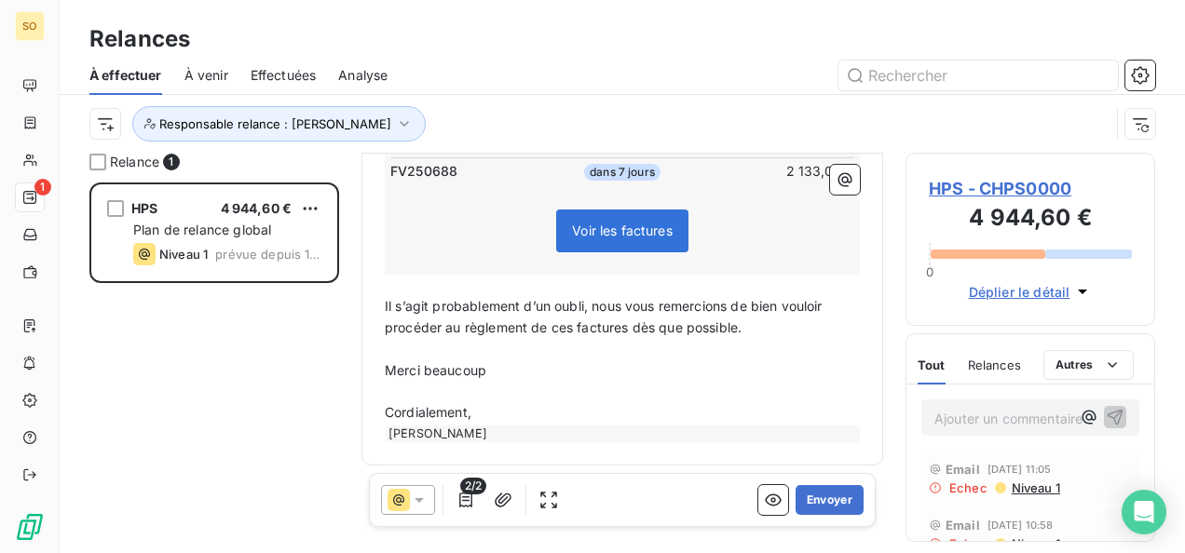
click at [510, 410] on p "Cordialement," at bounding box center [622, 412] width 475 height 21
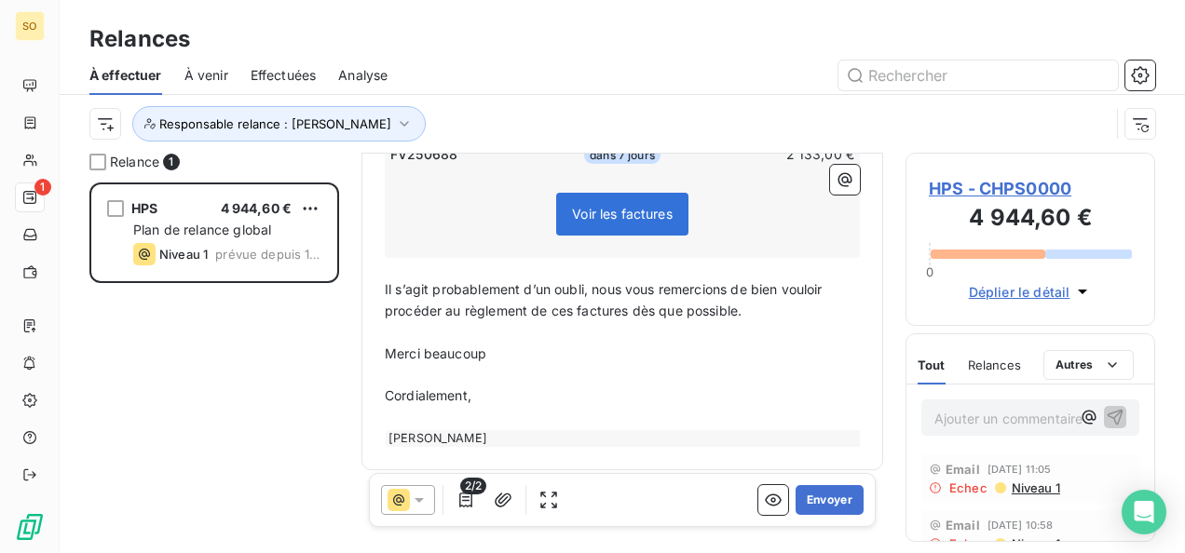
scroll to position [670, 0]
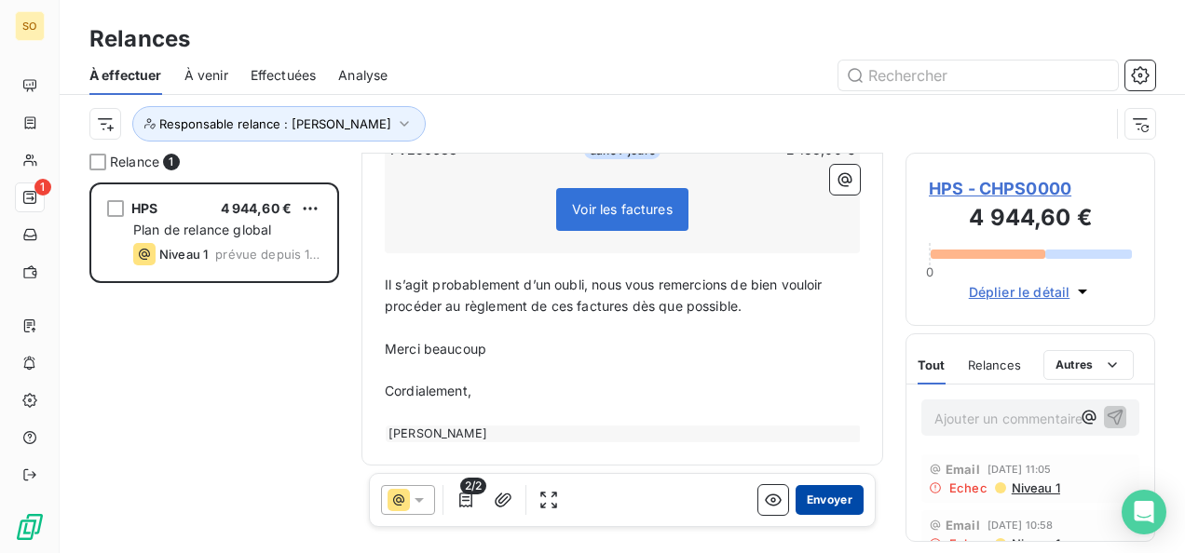
click at [814, 497] on button "Envoyer" at bounding box center [830, 500] width 68 height 30
